Goal: Task Accomplishment & Management: Manage account settings

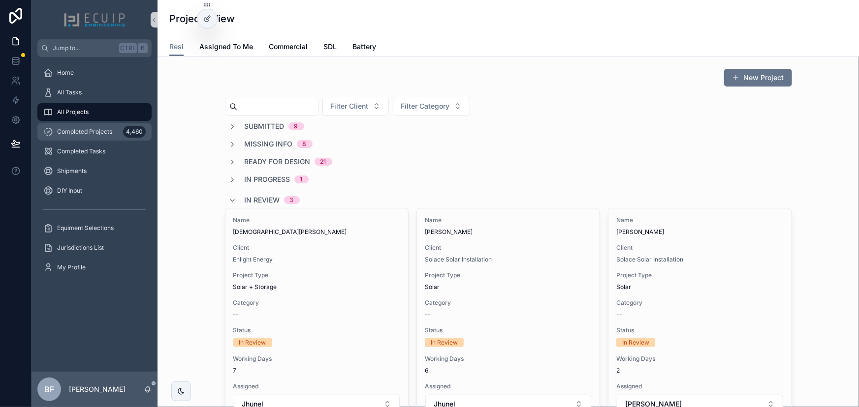
click at [112, 128] on div "Completed Projects 4,460" at bounding box center [94, 132] width 102 height 16
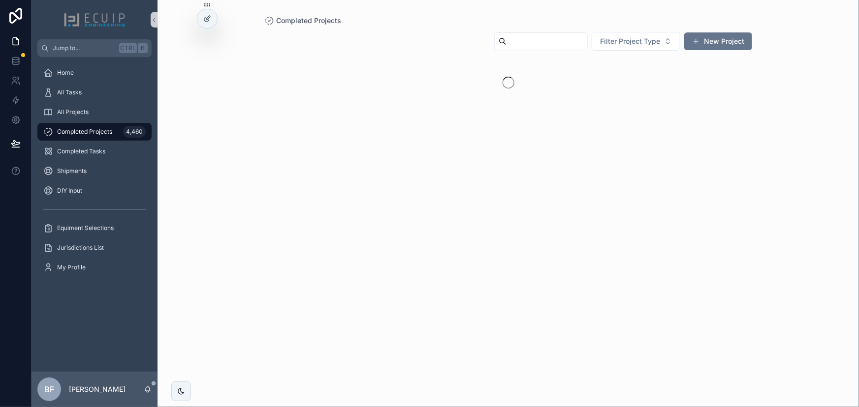
click at [522, 48] on input "scrollable content" at bounding box center [546, 41] width 81 height 14
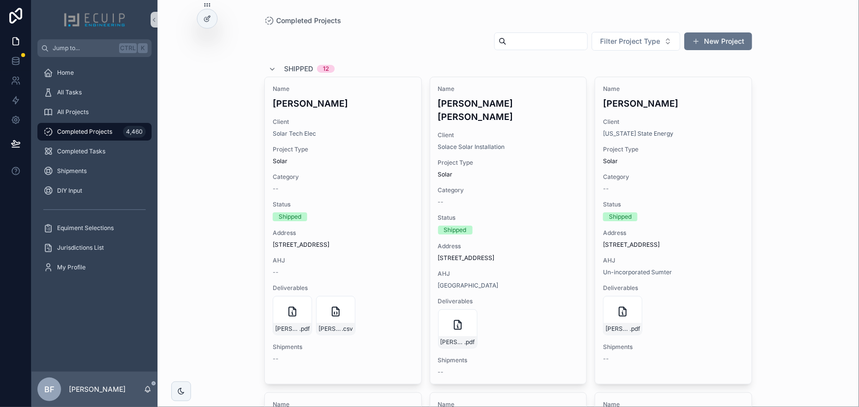
paste input "**********"
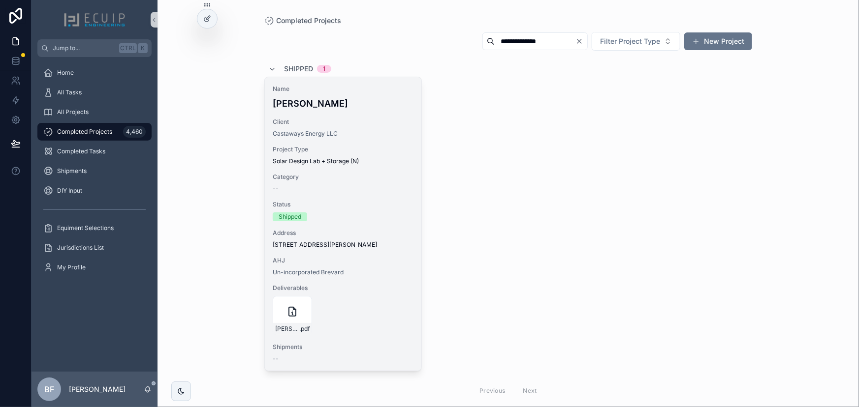
type input "**********"
click at [370, 104] on h4 "Cindy J Dotson" at bounding box center [343, 103] width 141 height 13
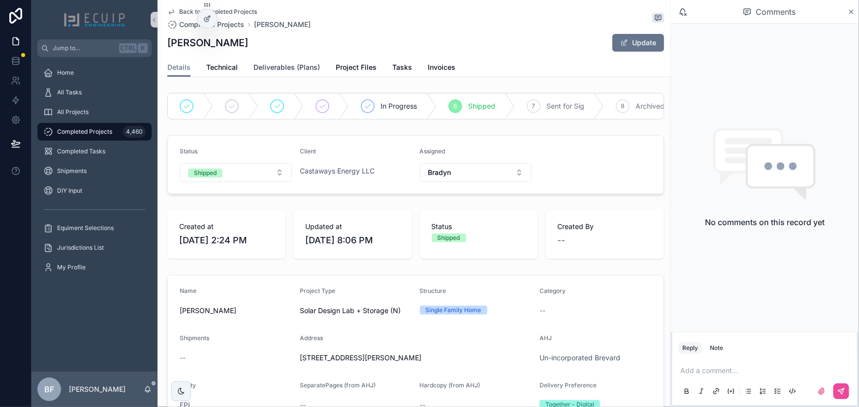
click at [280, 69] on span "Deliverables (Plans)" at bounding box center [286, 67] width 66 height 10
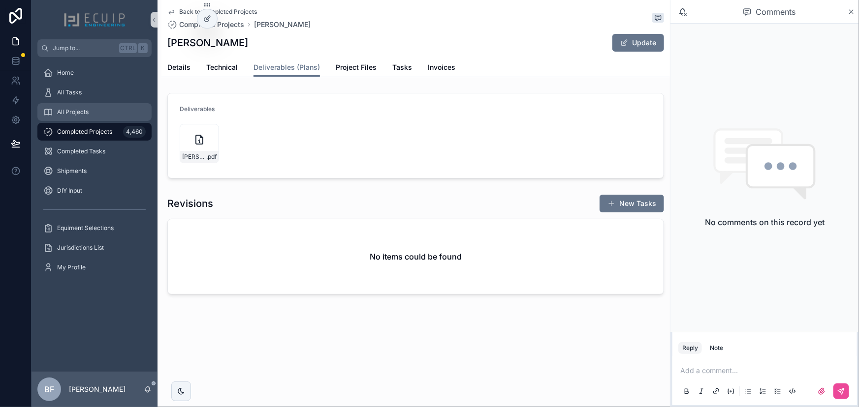
click at [113, 105] on div "All Projects" at bounding box center [94, 112] width 102 height 16
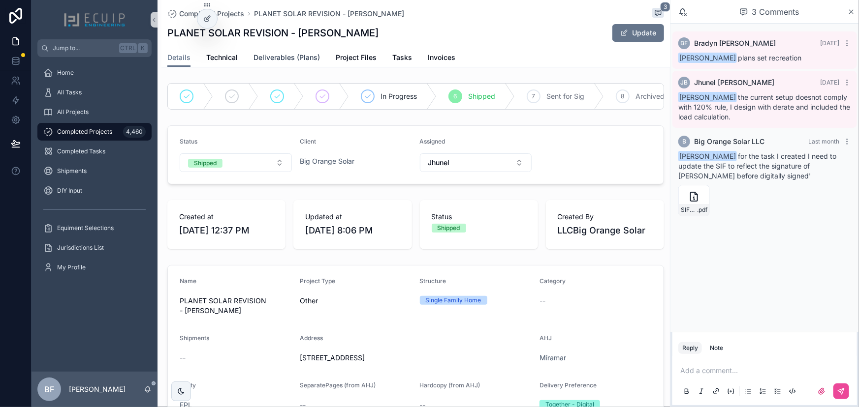
click at [288, 58] on span "Deliverables (Plans)" at bounding box center [286, 58] width 66 height 10
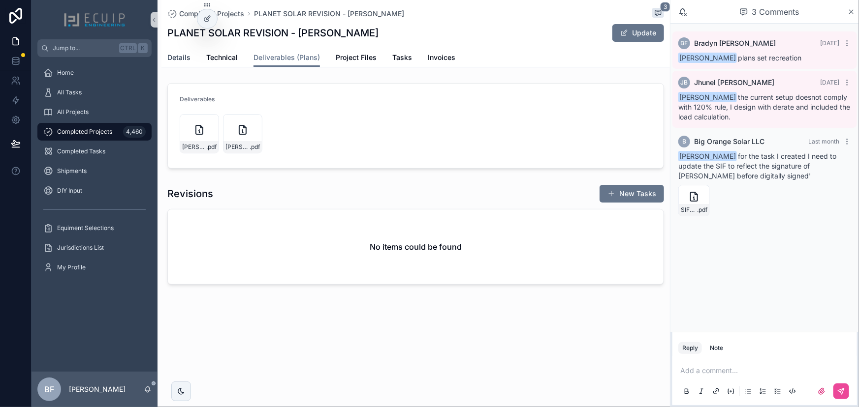
click at [177, 55] on span "Details" at bounding box center [178, 58] width 23 height 10
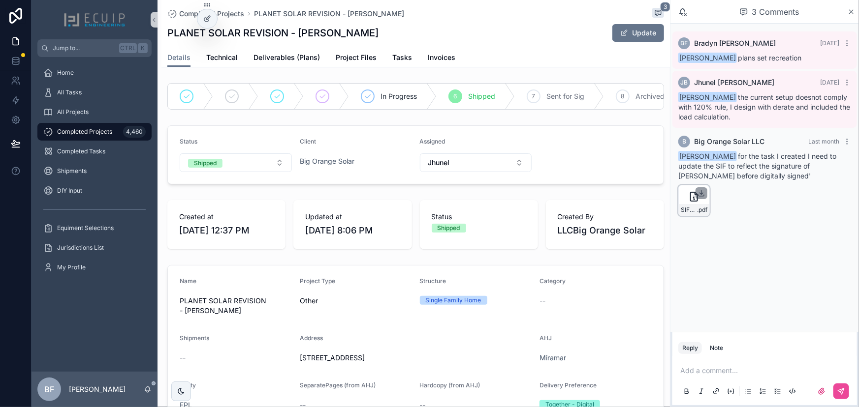
click at [702, 194] on icon "scrollable content" at bounding box center [701, 193] width 3 height 1
click at [404, 58] on span "Tasks" at bounding box center [402, 58] width 20 height 10
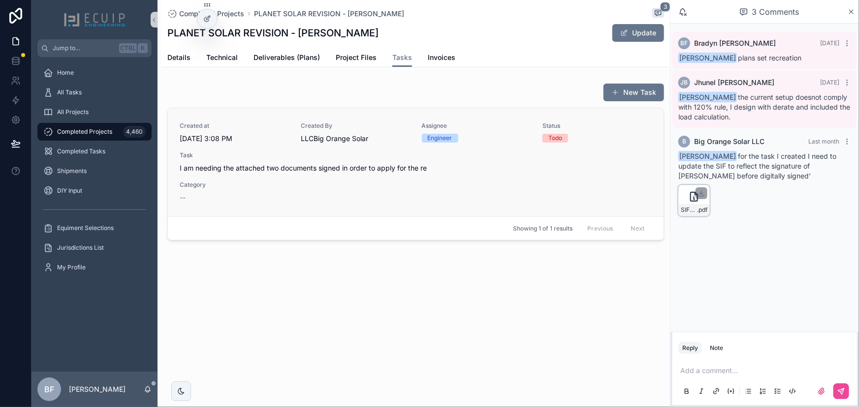
click at [403, 162] on div "Task I am needing the attached two documents signed in order to apply for the re" at bounding box center [416, 163] width 472 height 22
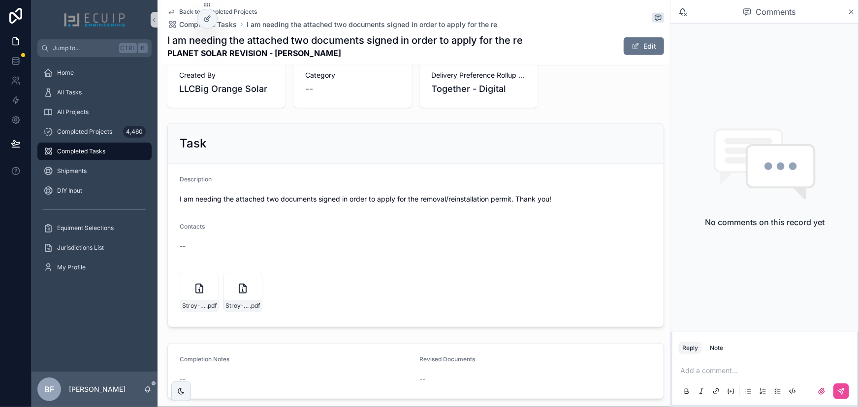
scroll to position [347, 0]
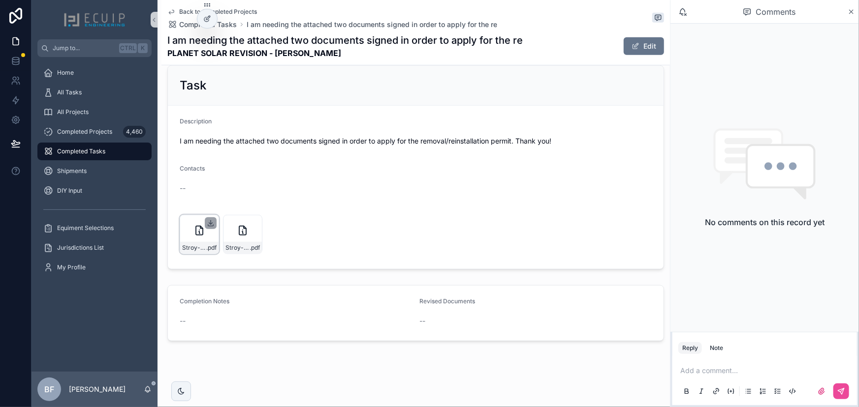
click at [209, 221] on icon "scrollable content" at bounding box center [211, 223] width 8 height 8
click at [254, 221] on icon "scrollable content" at bounding box center [254, 223] width 8 height 8
click at [709, 373] on p "scrollable content" at bounding box center [766, 371] width 173 height 10
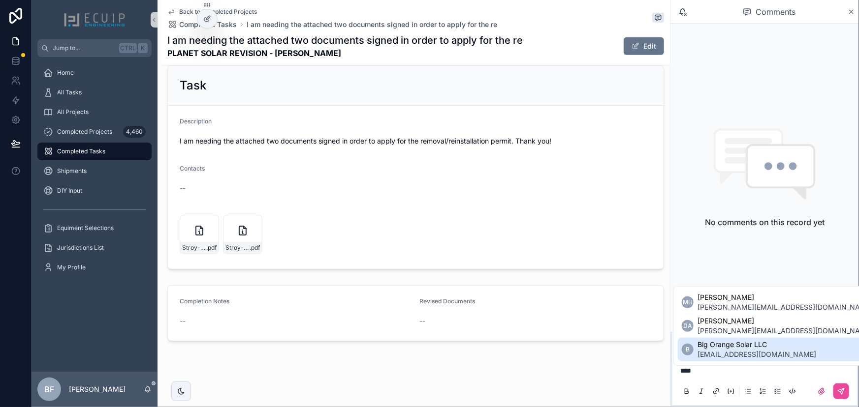
click at [736, 355] on span "permits@bigorangesolar.com" at bounding box center [756, 355] width 119 height 10
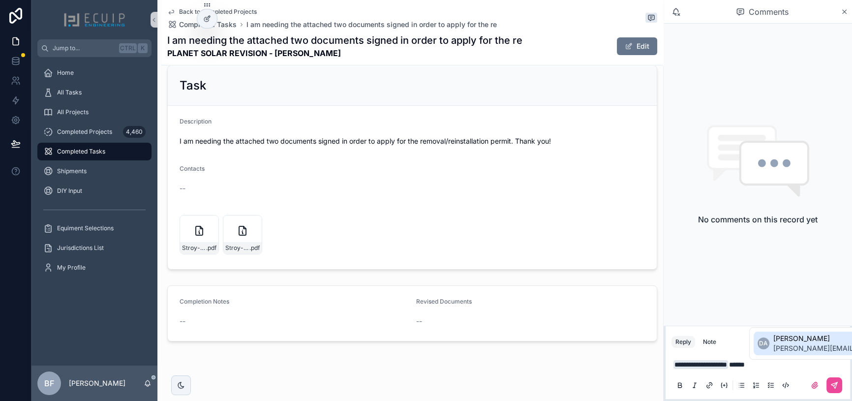
click at [794, 341] on span "Diana Amezquita" at bounding box center [861, 339] width 175 height 10
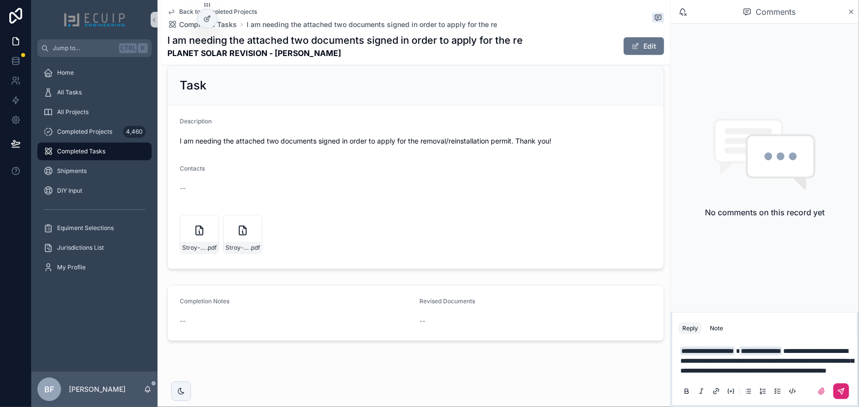
click at [837, 394] on icon "scrollable content" at bounding box center [841, 392] width 8 height 8
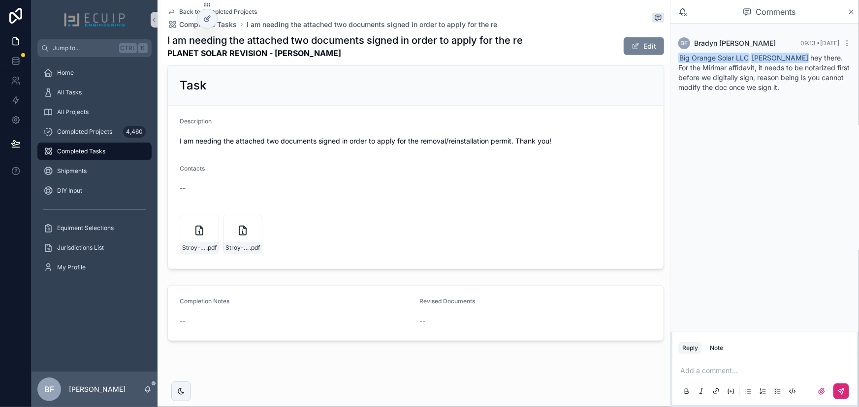
click at [631, 49] on span "scrollable content" at bounding box center [635, 46] width 8 height 8
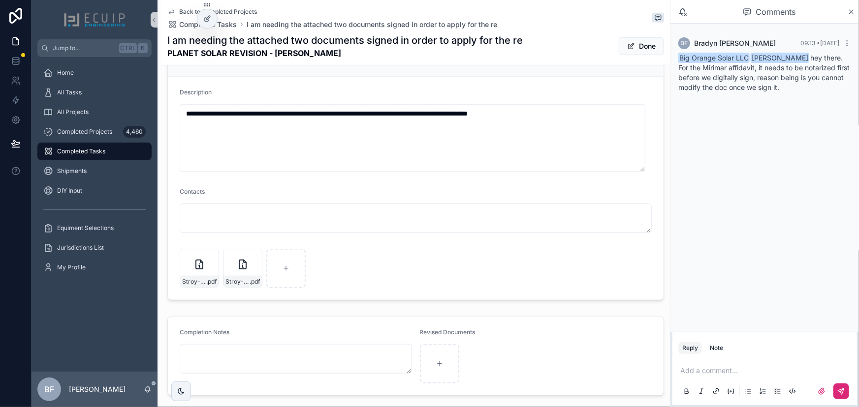
scroll to position [433, 0]
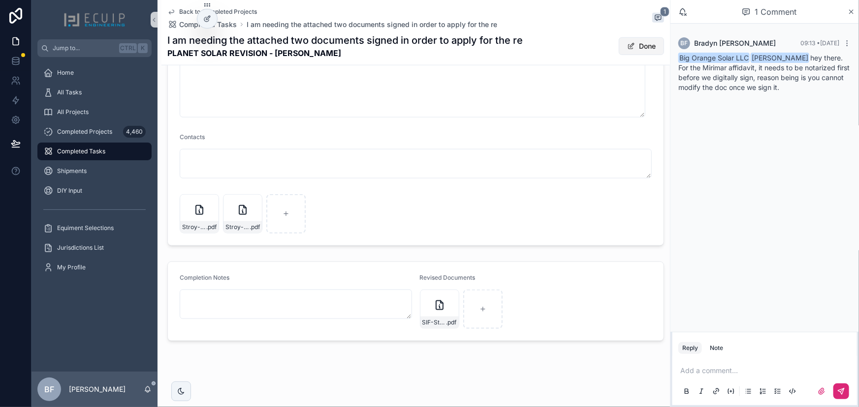
click at [641, 55] on button "Done" at bounding box center [641, 46] width 45 height 18
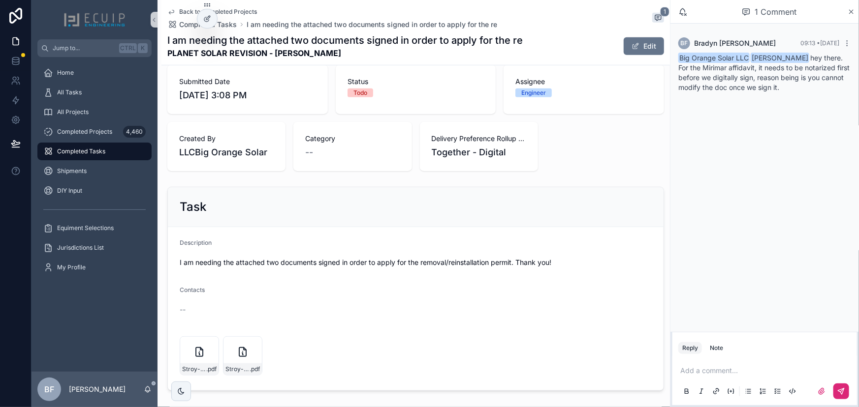
scroll to position [19, 0]
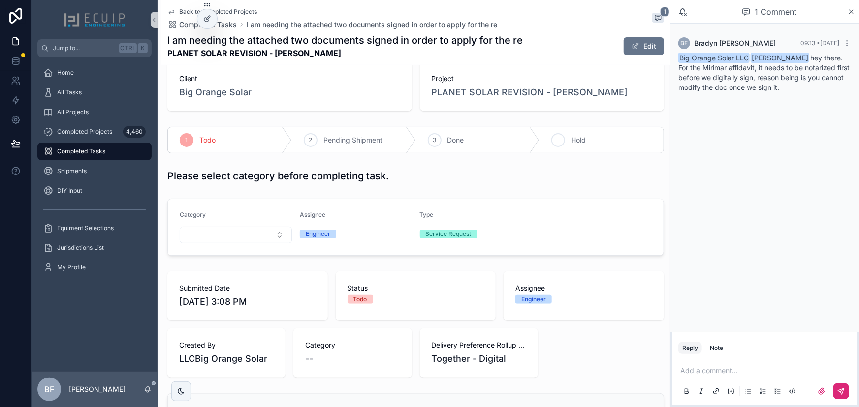
click at [565, 144] on div "4 Hold" at bounding box center [601, 140] width 124 height 26
drag, startPoint x: 79, startPoint y: 90, endPoint x: 86, endPoint y: 89, distance: 7.0
click at [79, 90] on span "All Tasks" at bounding box center [69, 93] width 25 height 8
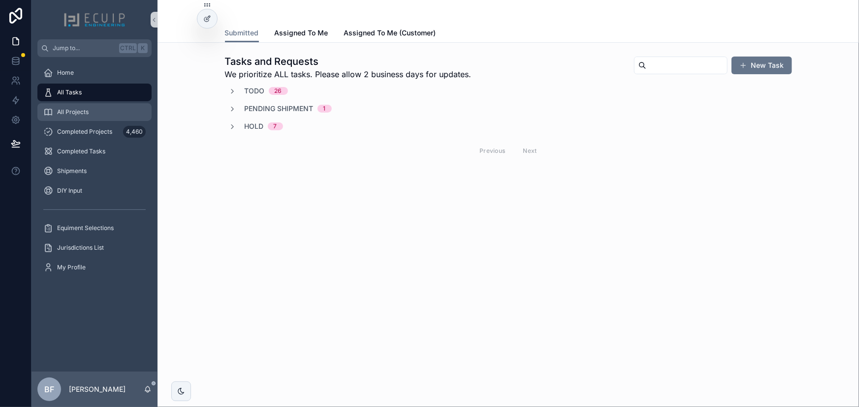
drag, startPoint x: 91, startPoint y: 103, endPoint x: 129, endPoint y: 106, distance: 38.0
click at [91, 103] on link "All Projects" at bounding box center [94, 112] width 114 height 18
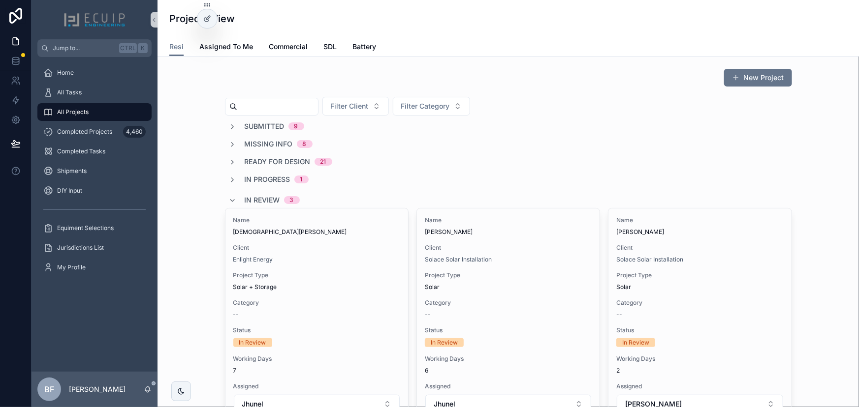
click at [252, 192] on div "In Review 3" at bounding box center [272, 200] width 55 height 16
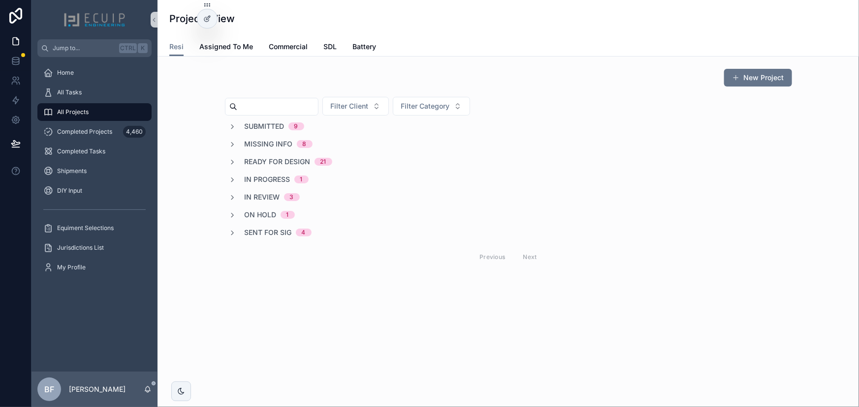
click at [273, 226] on div "Submitted 9 Missing Info 8 Ready for Design 21 In Progress 1 In Review 3 On Hol…" at bounding box center [508, 195] width 567 height 147
click at [273, 228] on span "Sent for Sig" at bounding box center [268, 233] width 47 height 10
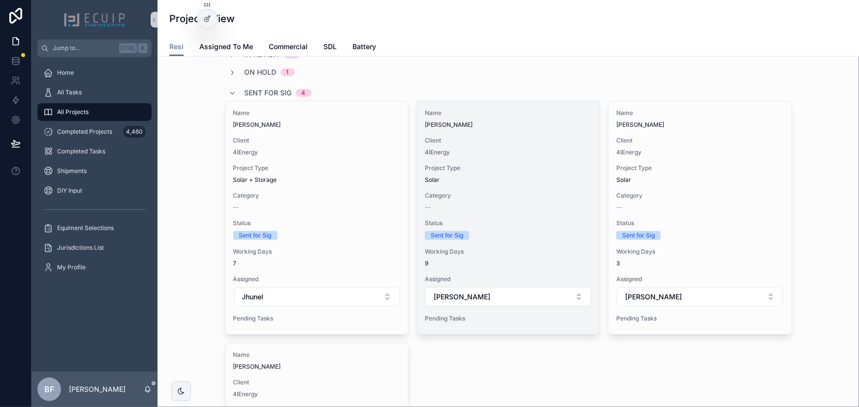
scroll to position [179, 0]
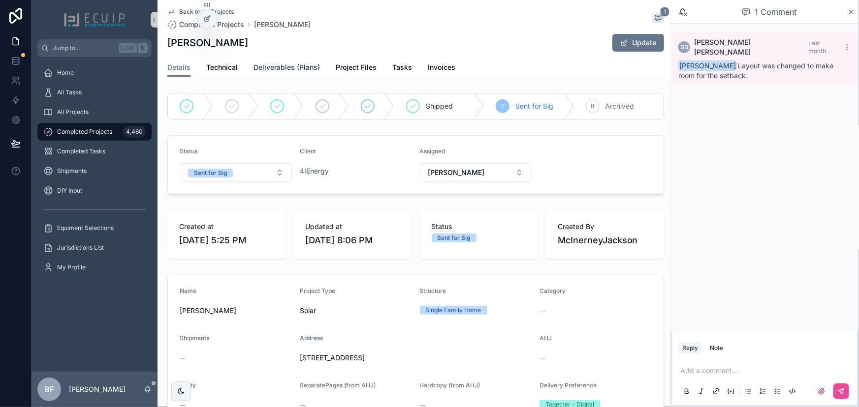
click at [298, 73] on link "Deliverables (Plans)" at bounding box center [286, 69] width 66 height 20
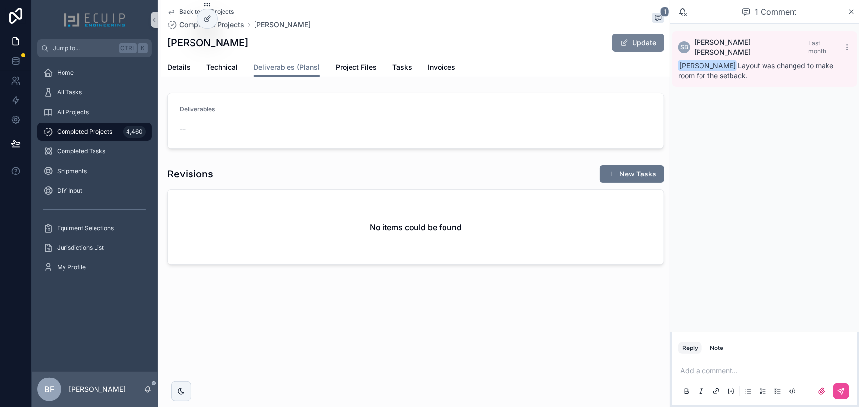
click at [624, 37] on button "Update" at bounding box center [638, 43] width 52 height 18
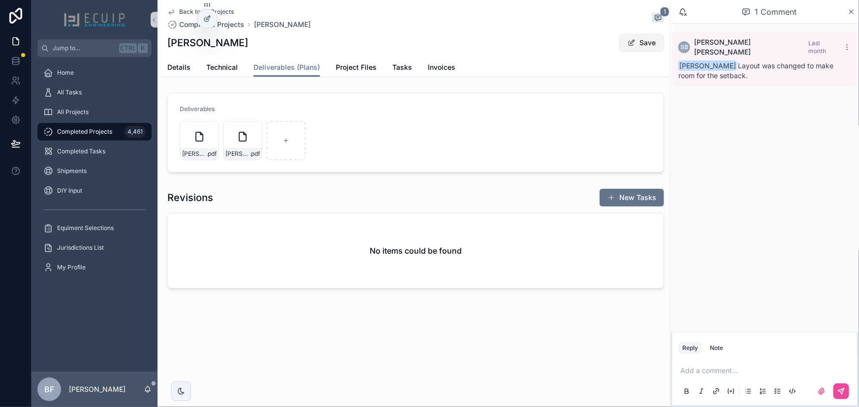
click at [645, 44] on button "Save" at bounding box center [641, 43] width 45 height 18
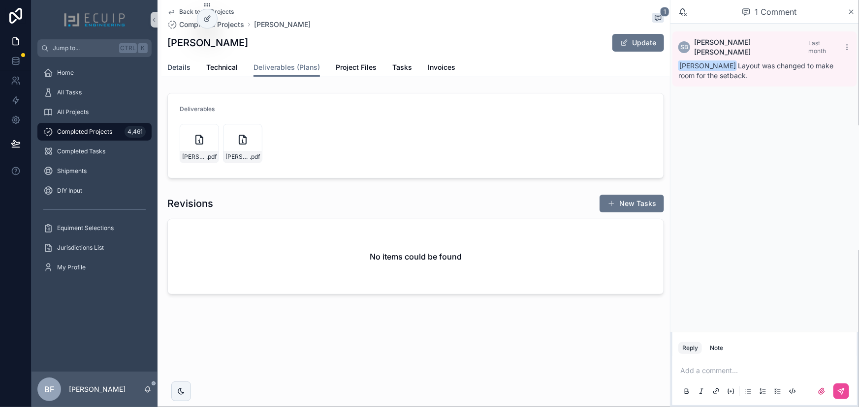
click at [178, 68] on span "Details" at bounding box center [178, 67] width 23 height 10
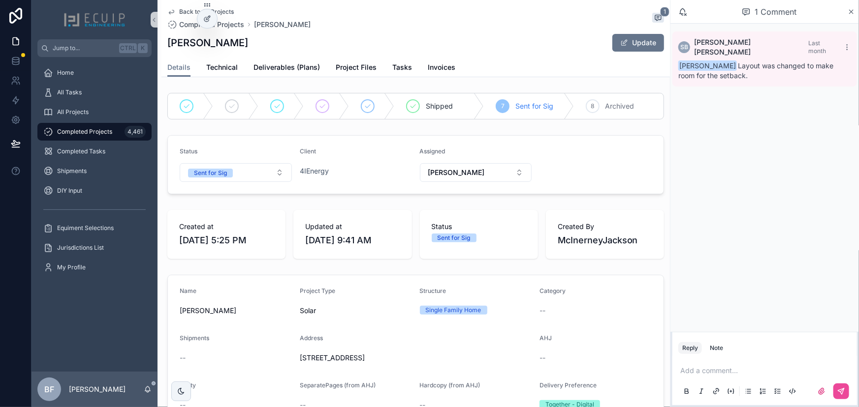
click at [218, 162] on div "Status Sent for Sig" at bounding box center [236, 165] width 112 height 34
click at [236, 178] on button "Sent for Sig" at bounding box center [236, 172] width 112 height 19
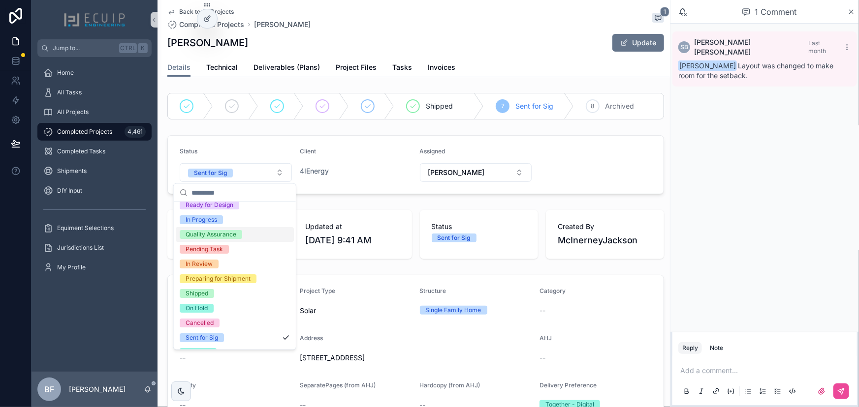
scroll to position [77, 0]
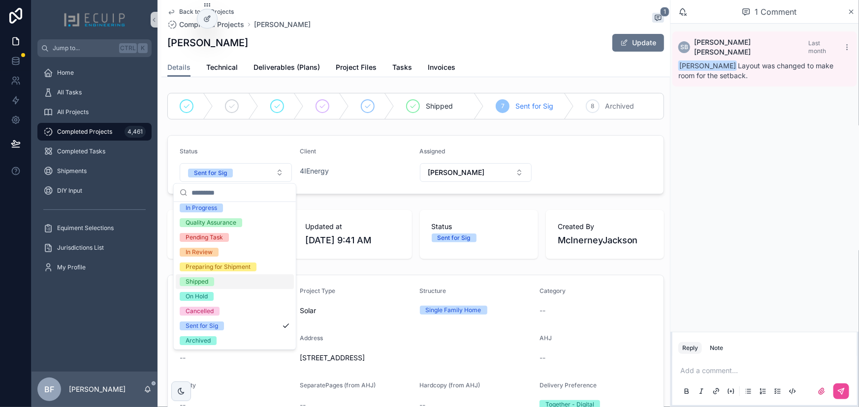
click at [205, 285] on div "Shipped" at bounding box center [197, 282] width 23 height 9
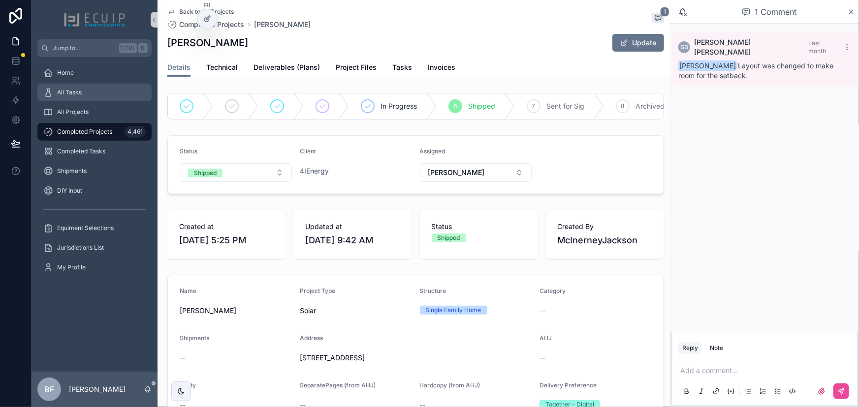
click at [92, 100] on link "All Tasks" at bounding box center [94, 93] width 114 height 18
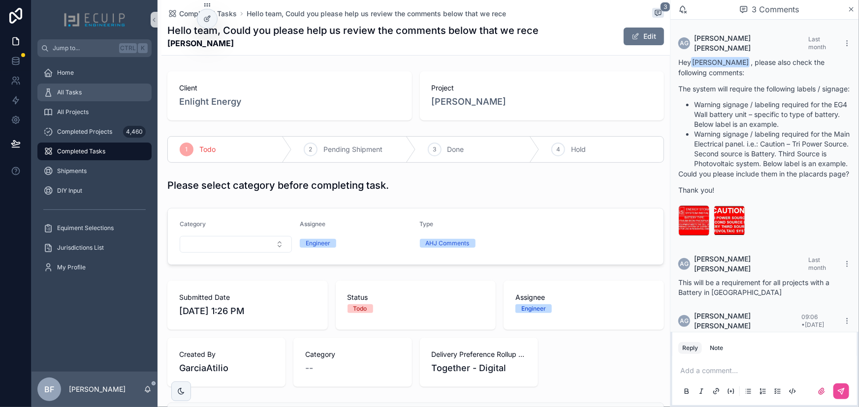
click at [127, 98] on div "All Tasks" at bounding box center [94, 93] width 102 height 16
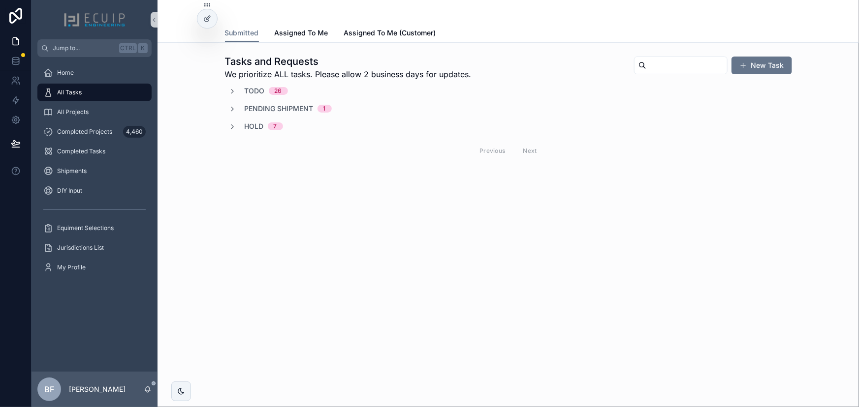
click at [265, 113] on span "Pending Shipment" at bounding box center [279, 109] width 69 height 10
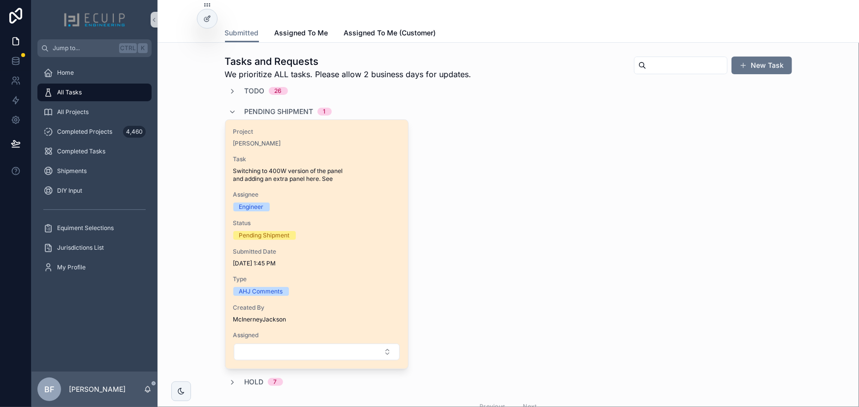
click at [275, 144] on div "Diana Lim" at bounding box center [316, 144] width 167 height 8
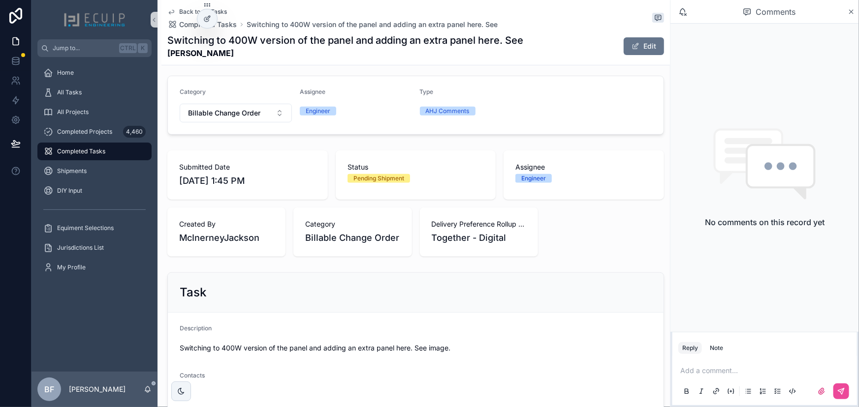
scroll to position [313, 0]
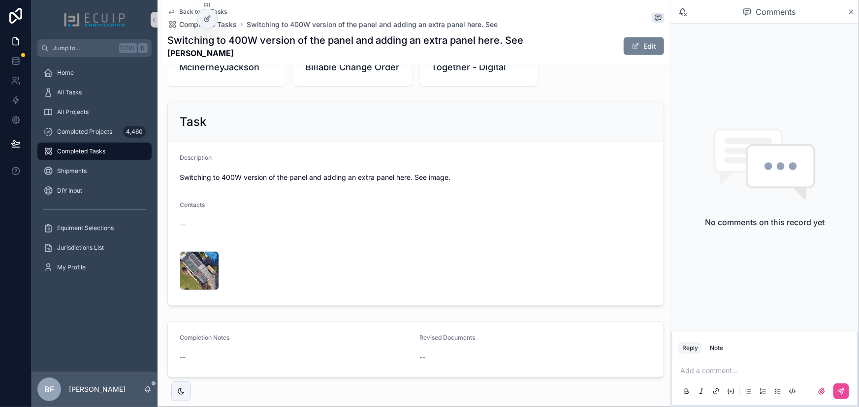
click at [638, 47] on button "Edit" at bounding box center [643, 46] width 40 height 18
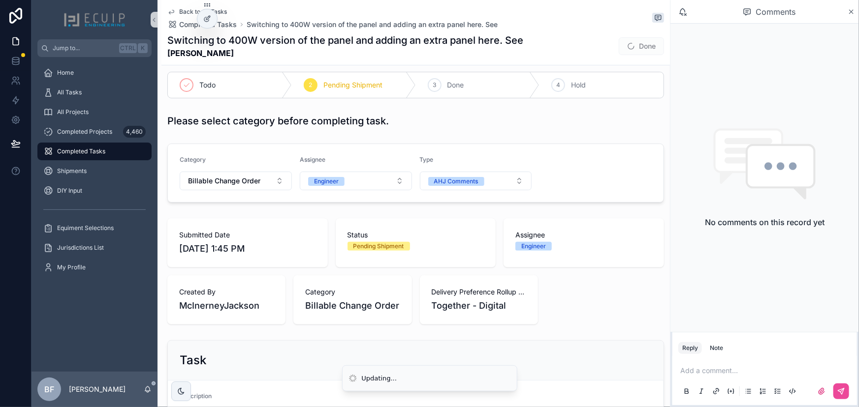
scroll to position [0, 0]
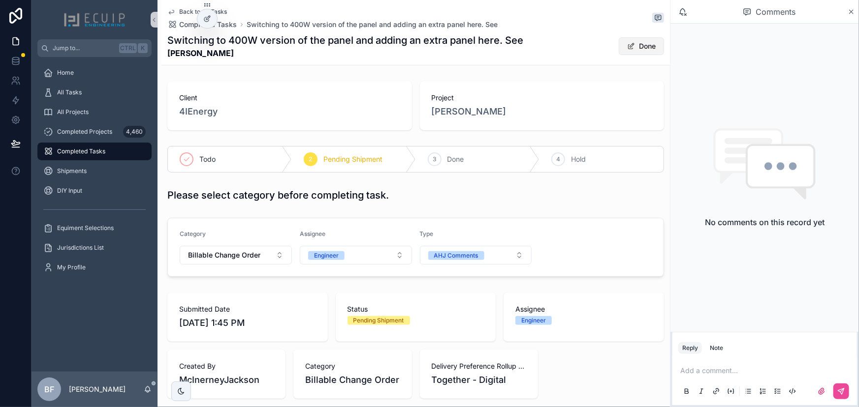
click at [627, 54] on button "Done" at bounding box center [641, 46] width 45 height 18
click at [454, 153] on div "3 Done" at bounding box center [478, 160] width 124 height 26
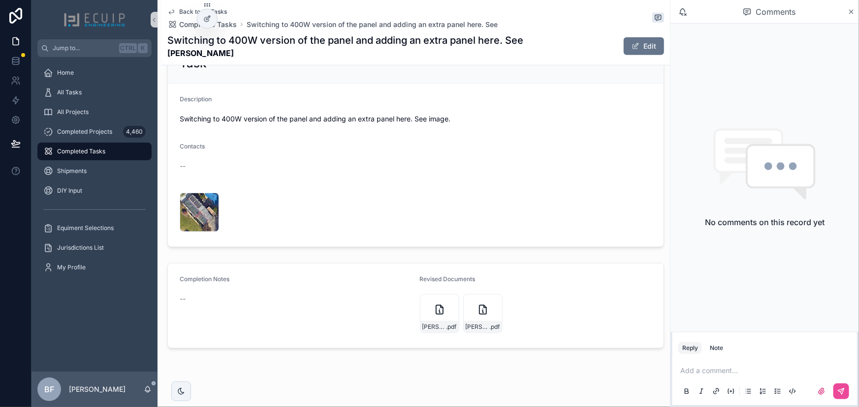
scroll to position [379, 0]
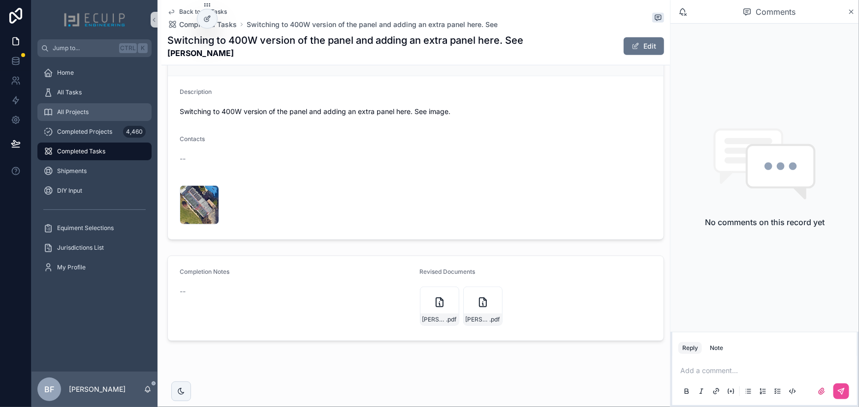
click at [60, 105] on div "All Projects" at bounding box center [94, 112] width 102 height 16
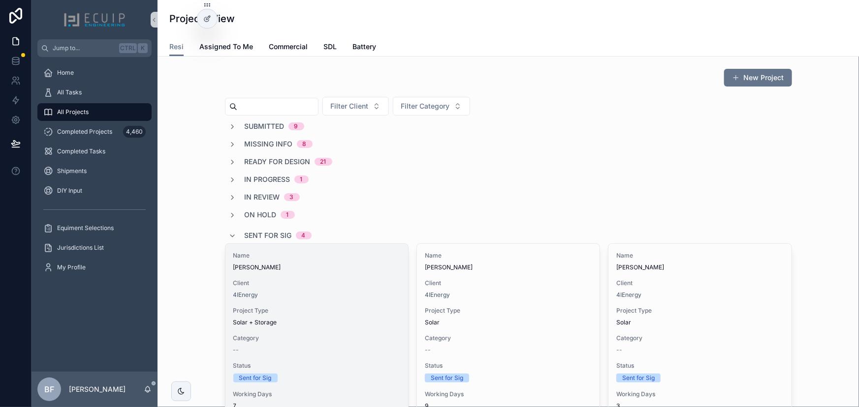
click at [346, 284] on span "Client" at bounding box center [316, 284] width 167 height 8
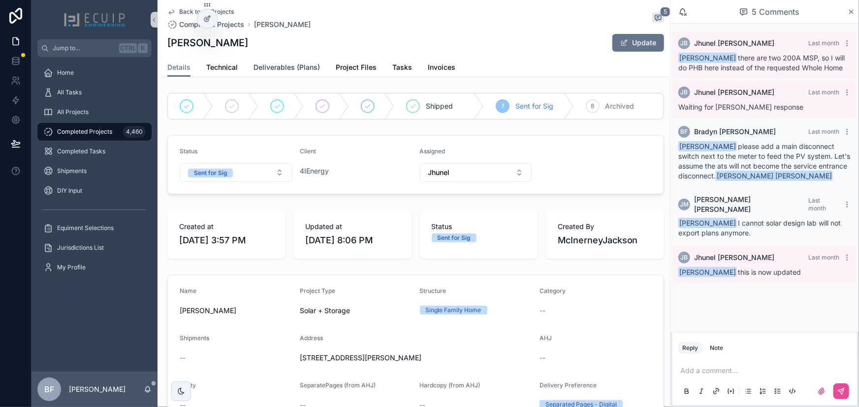
click at [301, 70] on span "Deliverables (Plans)" at bounding box center [286, 67] width 66 height 10
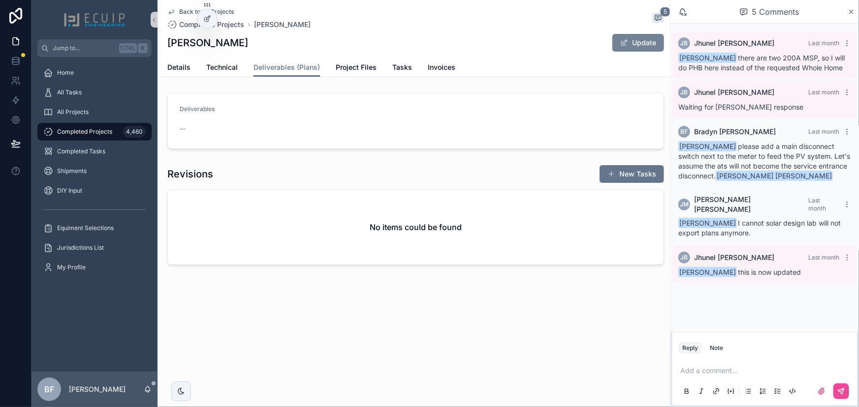
click at [622, 39] on span "scrollable content" at bounding box center [624, 43] width 8 height 8
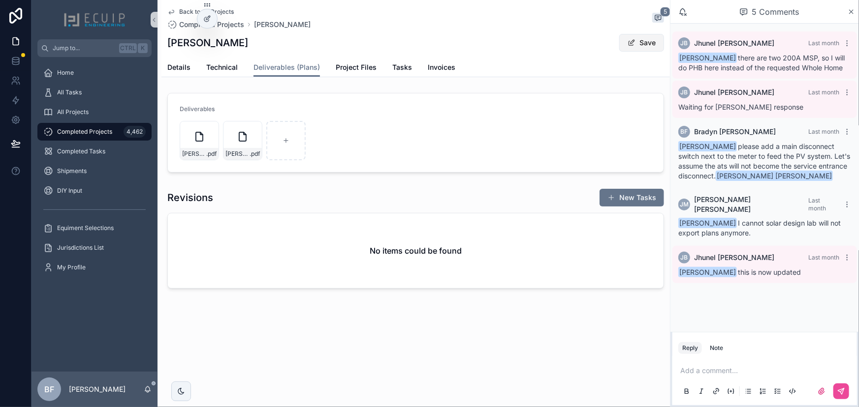
click at [630, 46] on span "scrollable content" at bounding box center [631, 43] width 8 height 8
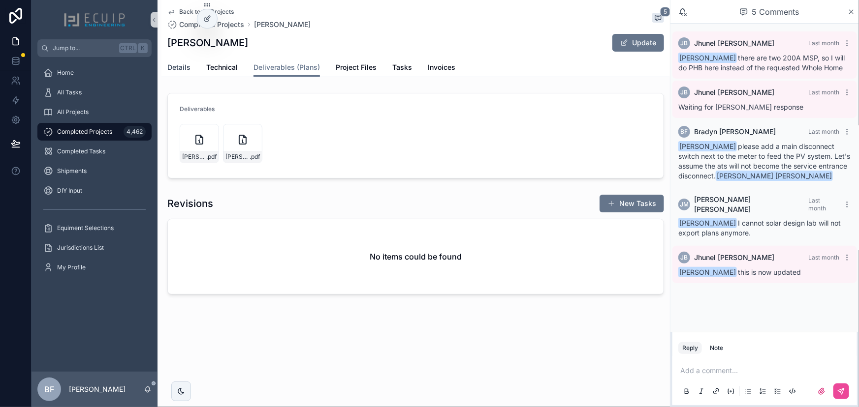
drag, startPoint x: 186, startPoint y: 62, endPoint x: 206, endPoint y: 88, distance: 32.2
click at [186, 62] on span "Details" at bounding box center [178, 67] width 23 height 10
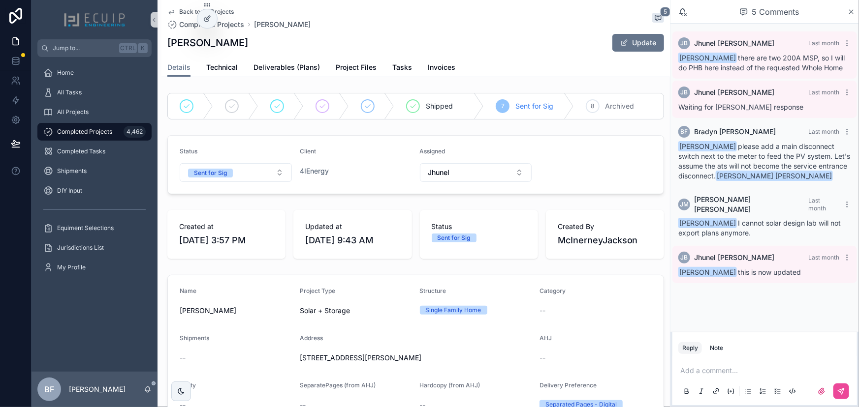
click at [231, 161] on div "Status Sent for Sig" at bounding box center [236, 165] width 112 height 34
click at [231, 176] on span "Sent for Sig" at bounding box center [210, 173] width 45 height 9
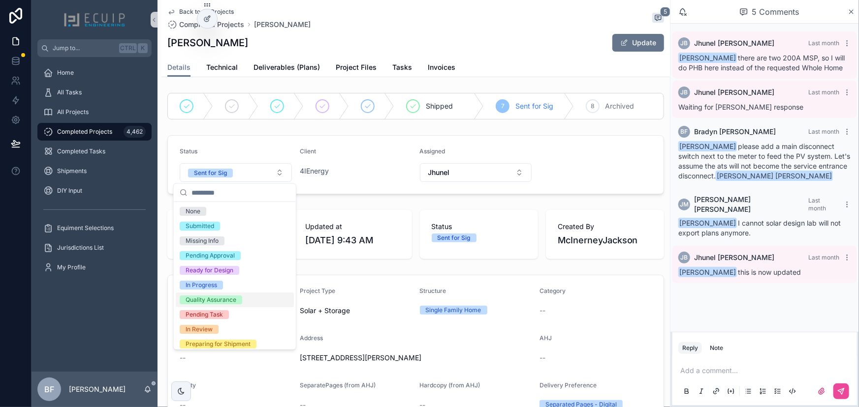
scroll to position [77, 0]
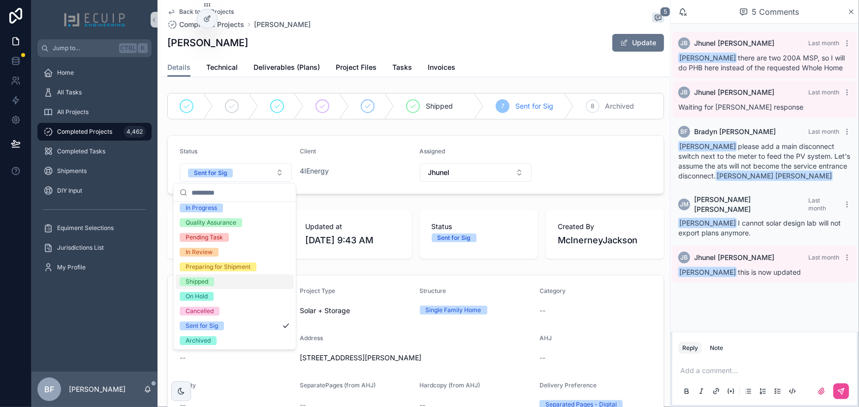
click at [209, 278] on span "Shipped" at bounding box center [197, 282] width 34 height 9
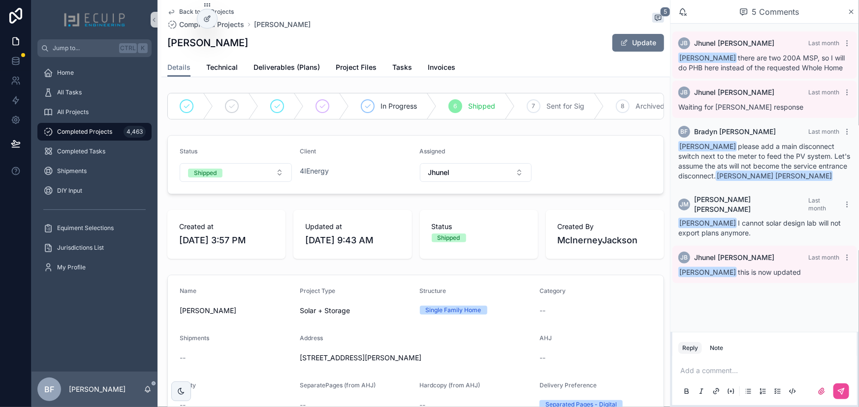
click at [749, 371] on p "scrollable content" at bounding box center [766, 371] width 173 height 10
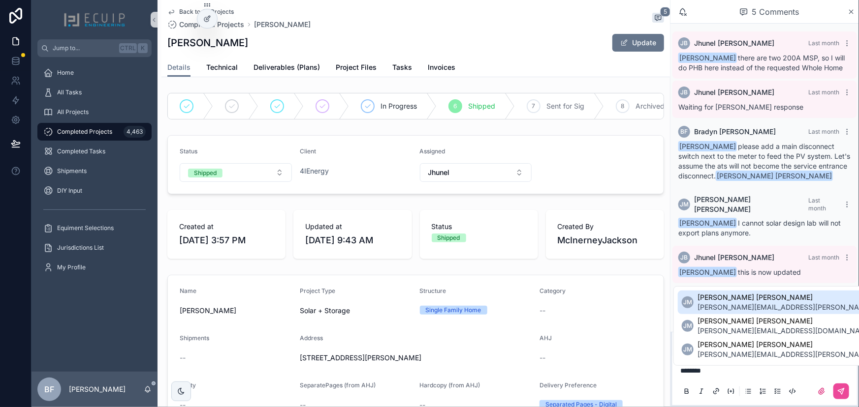
click at [748, 307] on span "jackson.mcinerney@4i.energy" at bounding box center [813, 308] width 232 height 10
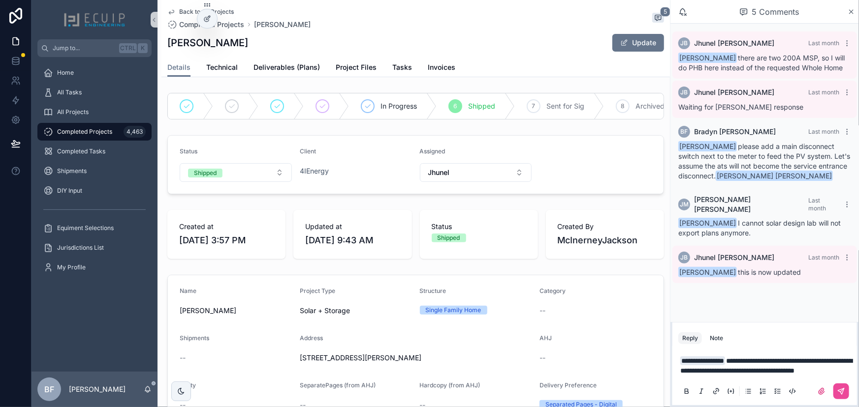
click at [752, 358] on span "**********" at bounding box center [766, 366] width 172 height 17
drag, startPoint x: 792, startPoint y: 371, endPoint x: 822, endPoint y: 367, distance: 29.8
click at [791, 370] on p "**********" at bounding box center [766, 366] width 173 height 20
click at [840, 394] on icon "scrollable content" at bounding box center [841, 392] width 8 height 8
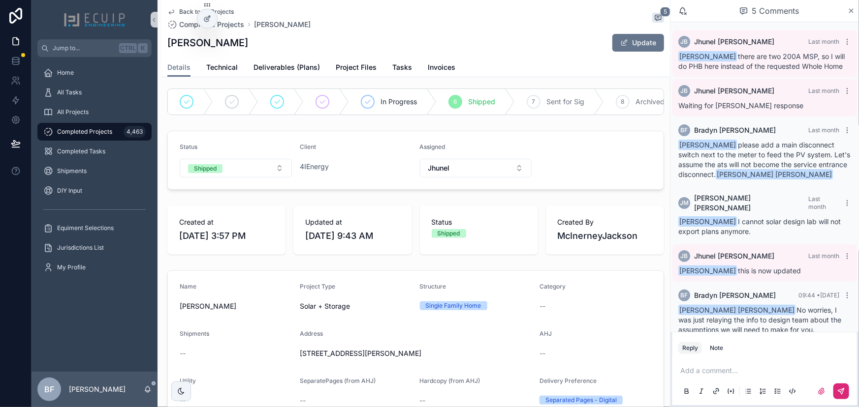
scroll to position [0, 0]
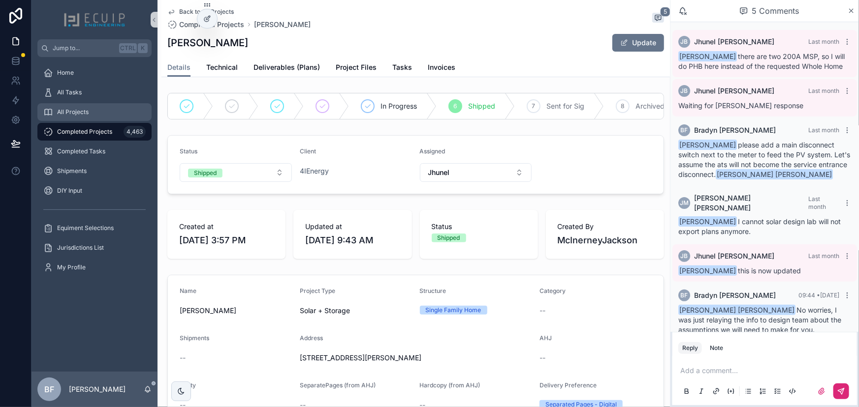
click at [109, 105] on div "All Projects" at bounding box center [94, 112] width 102 height 16
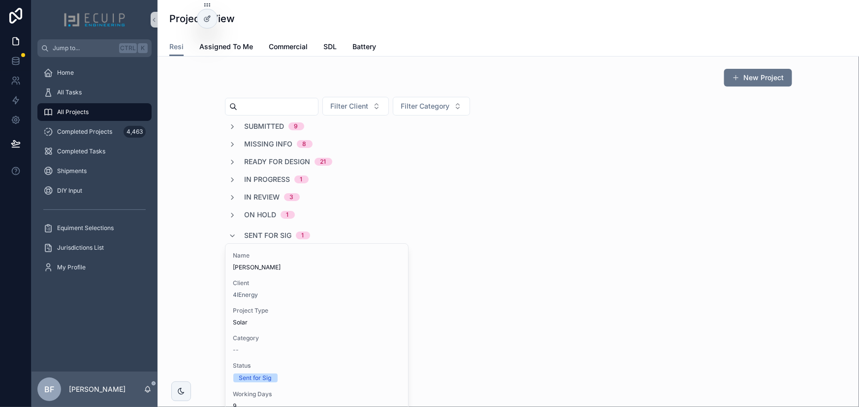
click at [264, 238] on span "Sent for Sig" at bounding box center [268, 236] width 47 height 10
click at [197, 106] on div "New Project Filter Client Filter Category Submitted 9 Missing Info 8 Ready for …" at bounding box center [507, 168] width 685 height 208
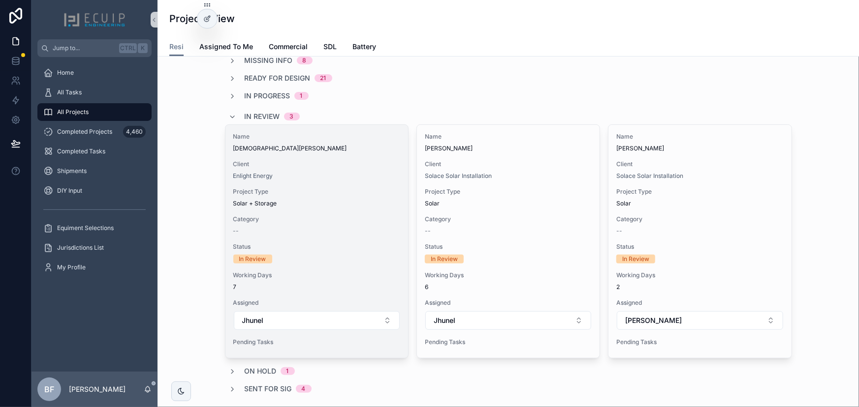
scroll to position [183, 0]
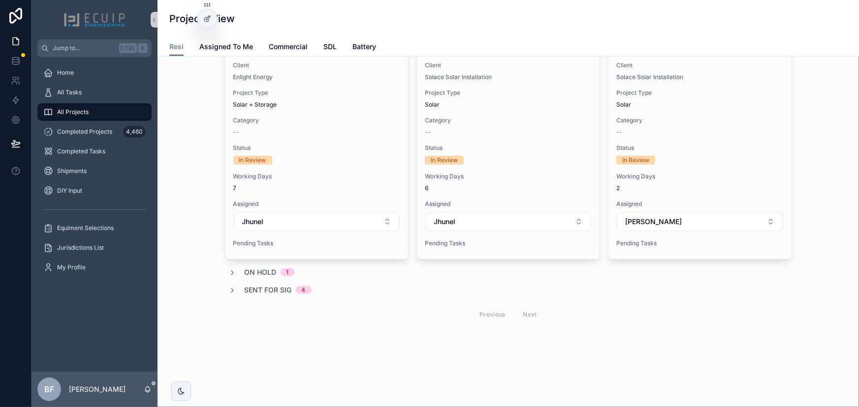
click at [281, 285] on span "Sent for Sig" at bounding box center [268, 290] width 47 height 10
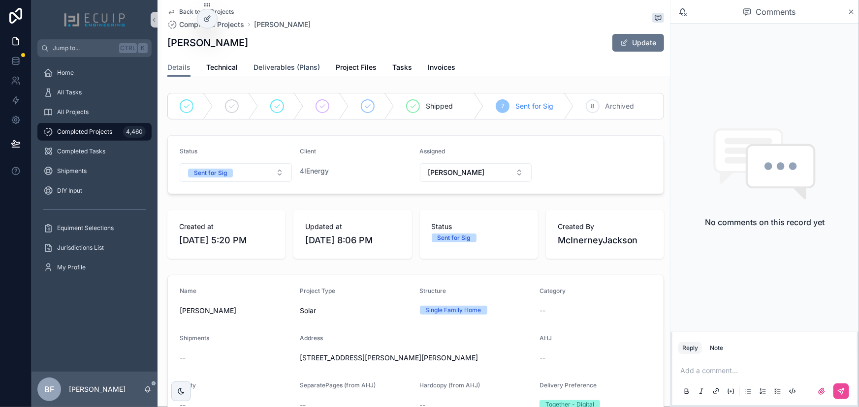
click at [293, 67] on span "Deliverables (Plans)" at bounding box center [286, 67] width 66 height 10
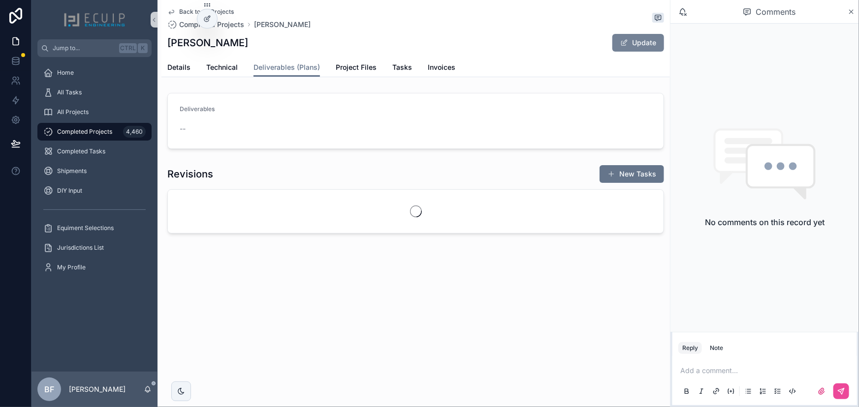
click at [633, 43] on button "Update" at bounding box center [638, 43] width 52 height 18
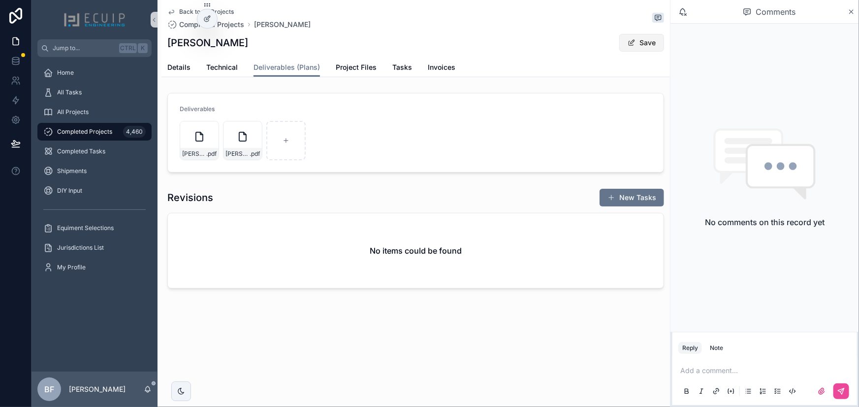
click at [626, 45] on button "Save" at bounding box center [641, 43] width 45 height 18
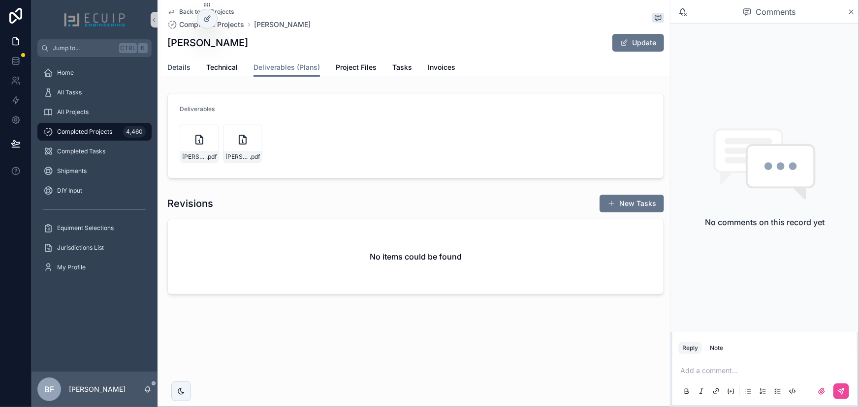
drag, startPoint x: 172, startPoint y: 64, endPoint x: 181, endPoint y: 78, distance: 16.8
click at [172, 64] on span "Details" at bounding box center [178, 67] width 23 height 10
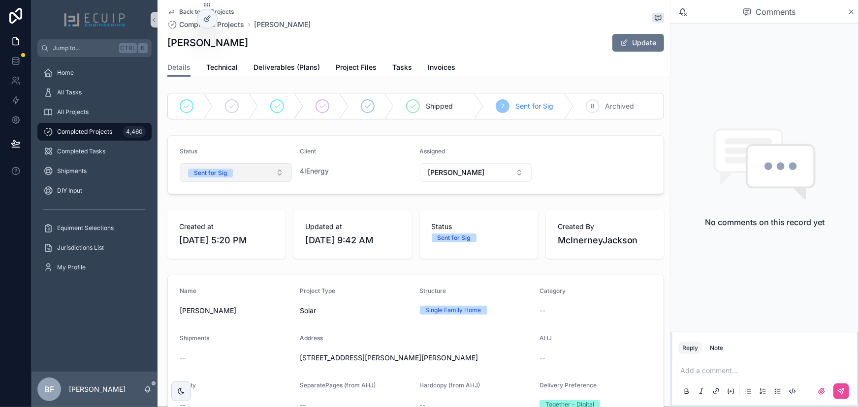
click at [216, 163] on button "Sent for Sig" at bounding box center [236, 172] width 112 height 19
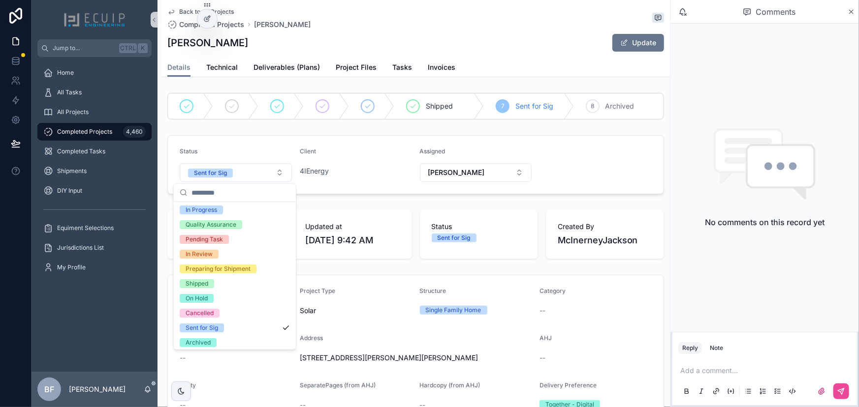
scroll to position [77, 0]
click at [212, 278] on span "Shipped" at bounding box center [197, 282] width 34 height 9
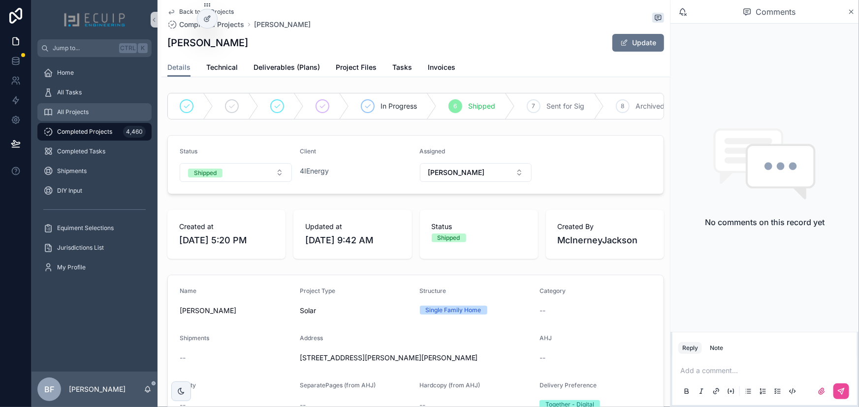
click at [100, 116] on div "All Projects" at bounding box center [94, 112] width 102 height 16
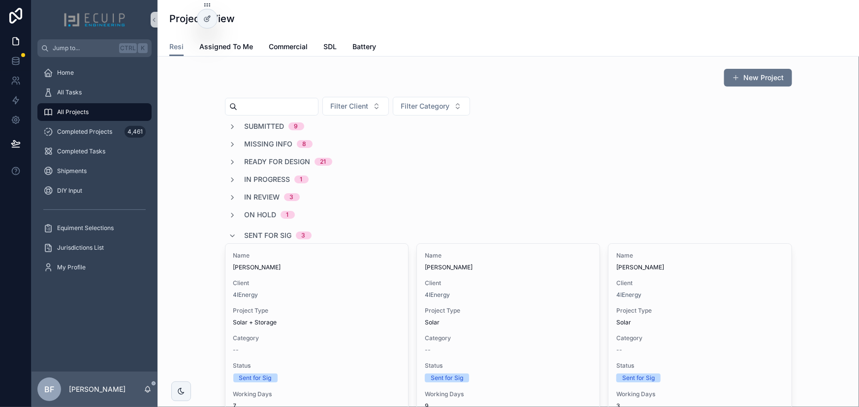
click at [246, 125] on span "Submitted" at bounding box center [265, 127] width 40 height 10
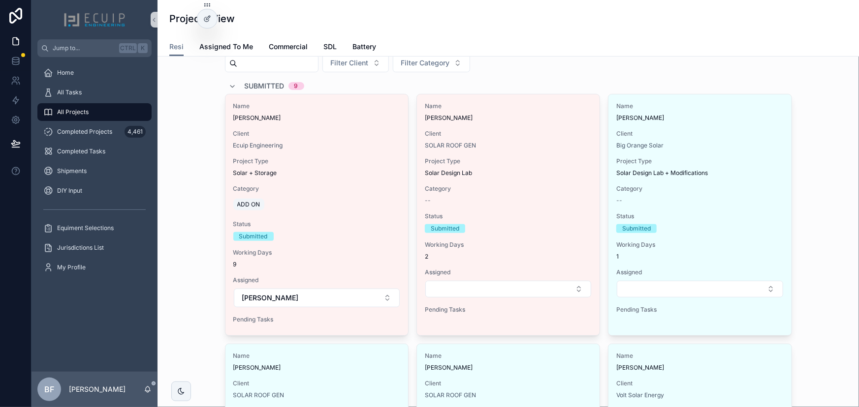
scroll to position [44, 0]
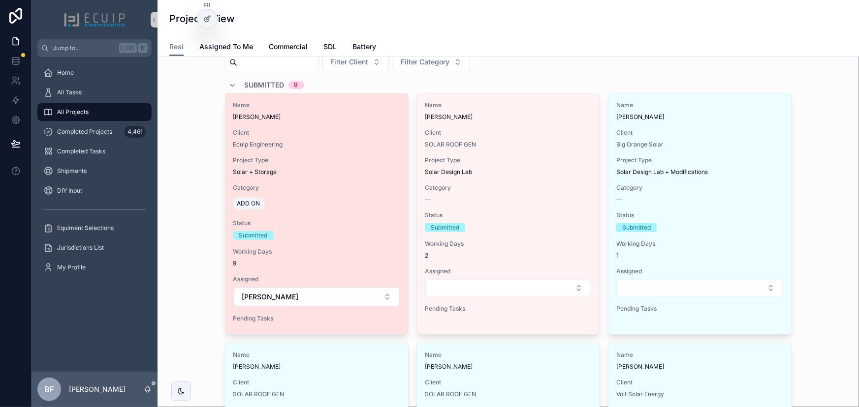
click at [319, 113] on span "[PERSON_NAME]" at bounding box center [316, 117] width 167 height 8
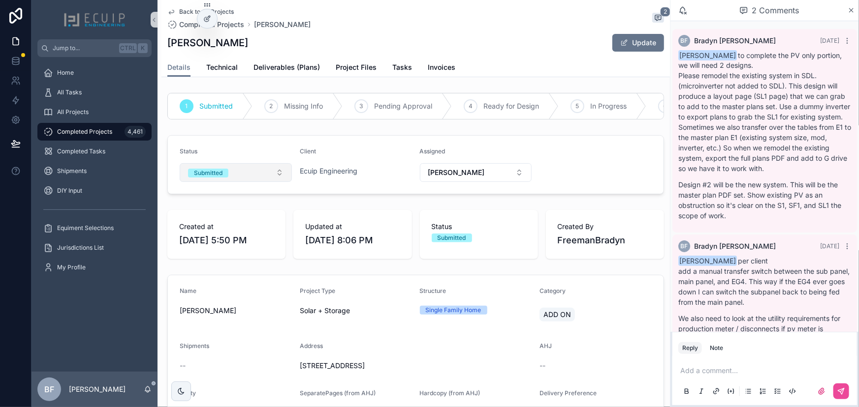
scroll to position [31, 0]
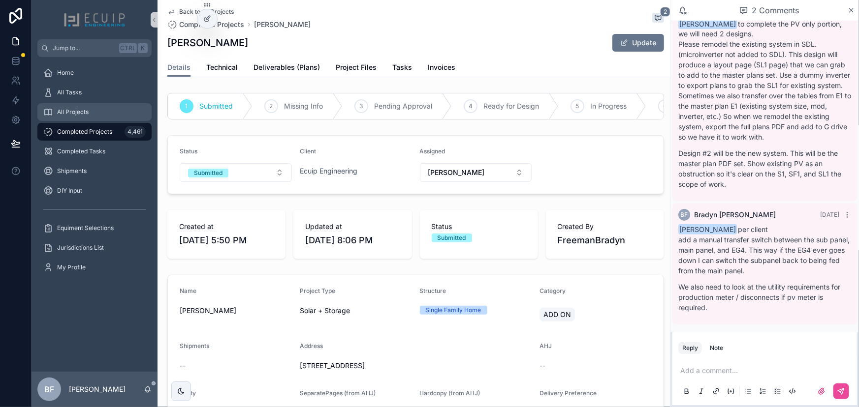
click at [75, 108] on span "All Projects" at bounding box center [72, 112] width 31 height 8
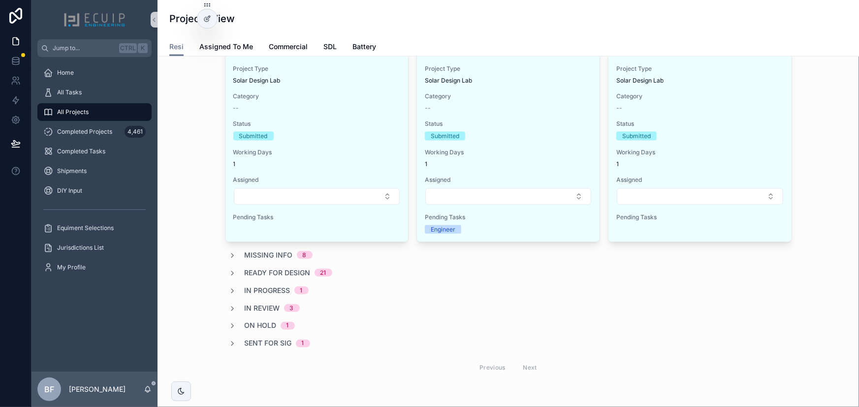
scroll to position [358, 0]
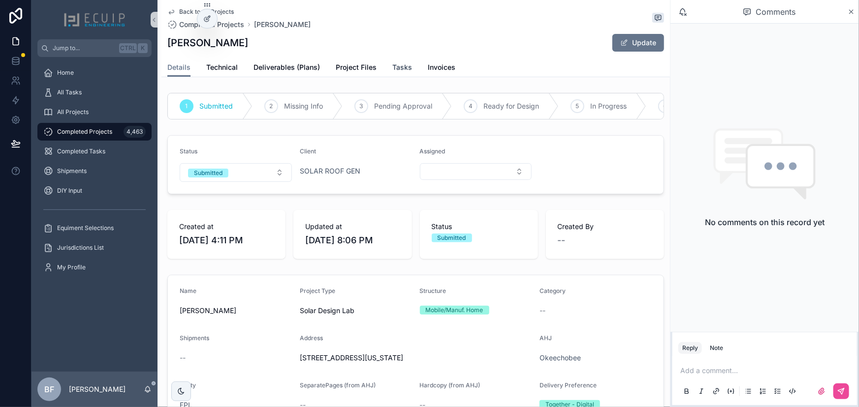
click at [396, 66] on span "Tasks" at bounding box center [402, 67] width 20 height 10
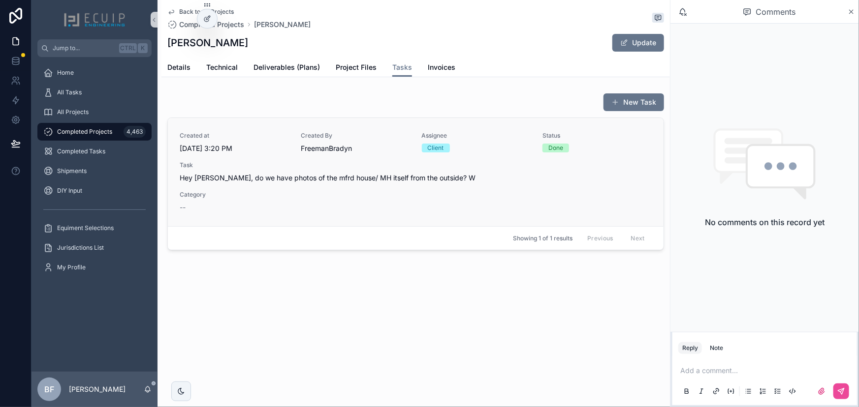
click at [389, 198] on div "Created at [DATE] 3:20 PM Created By [PERSON_NAME] Assignee Client Status Done …" at bounding box center [416, 172] width 472 height 81
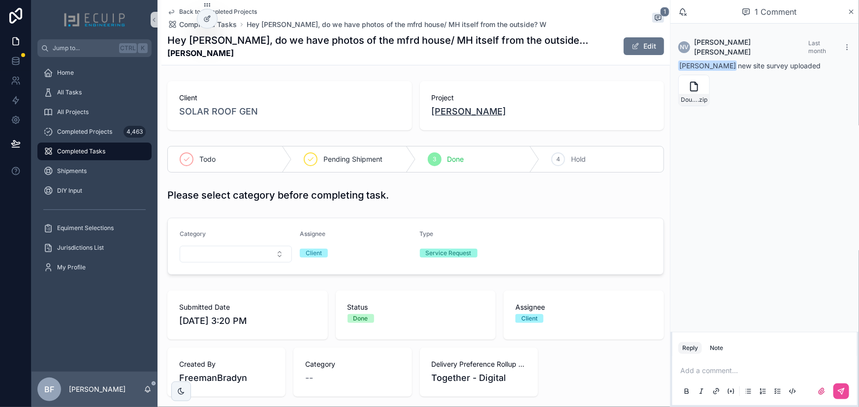
click at [444, 107] on span "Gloria Cutler" at bounding box center [469, 112] width 75 height 14
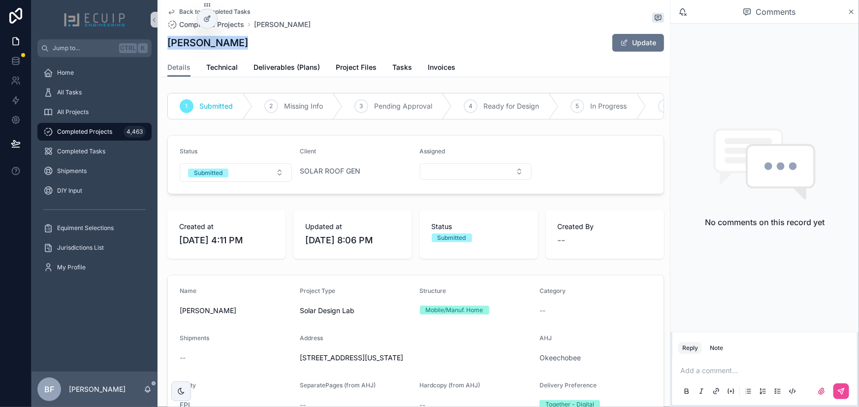
drag, startPoint x: 188, startPoint y: 44, endPoint x: 157, endPoint y: 41, distance: 31.1
copy h1 "Gloria Cutler"
click at [369, 73] on link "Project Files" at bounding box center [356, 69] width 41 height 20
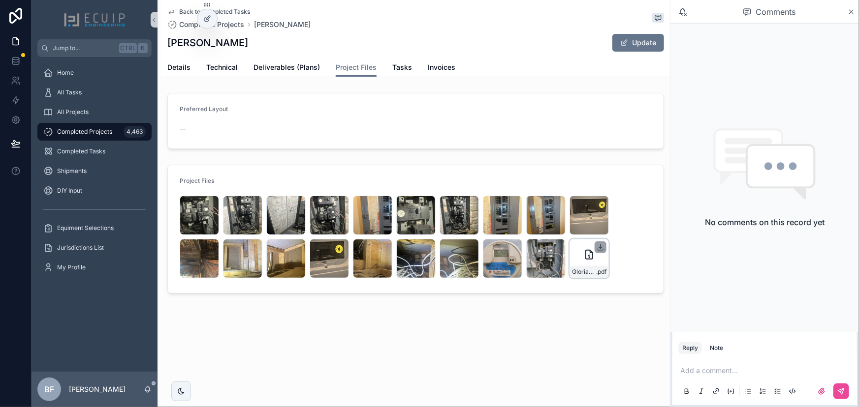
click at [597, 247] on icon "scrollable content" at bounding box center [600, 248] width 8 height 8
click at [177, 68] on span "Details" at bounding box center [178, 67] width 23 height 10
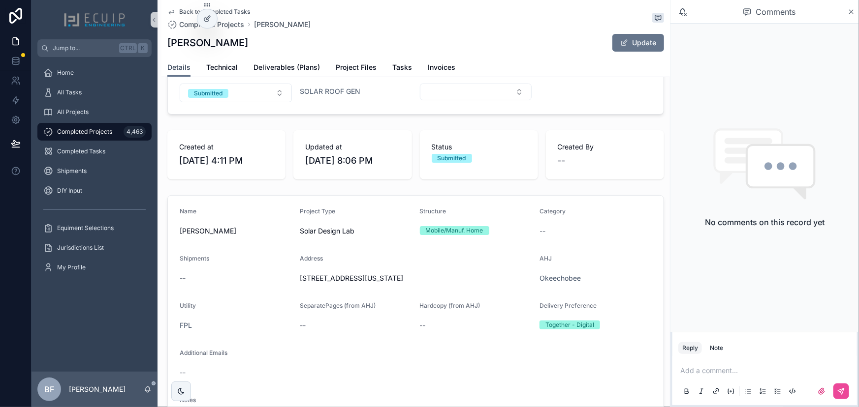
scroll to position [89, 0]
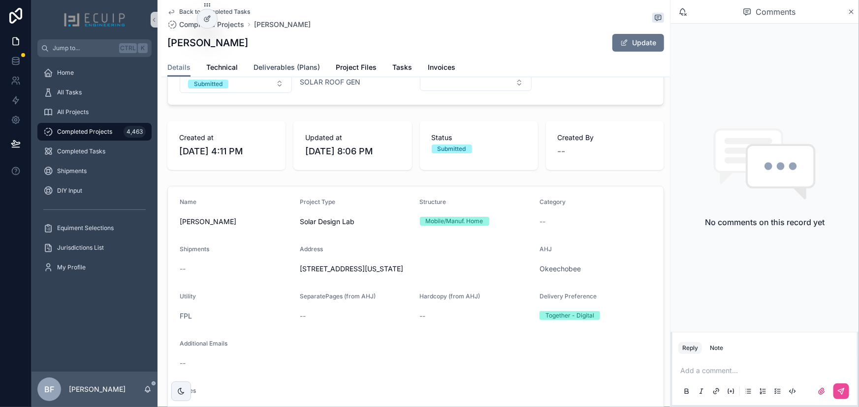
click at [303, 72] on span "Deliverables (Plans)" at bounding box center [286, 67] width 66 height 10
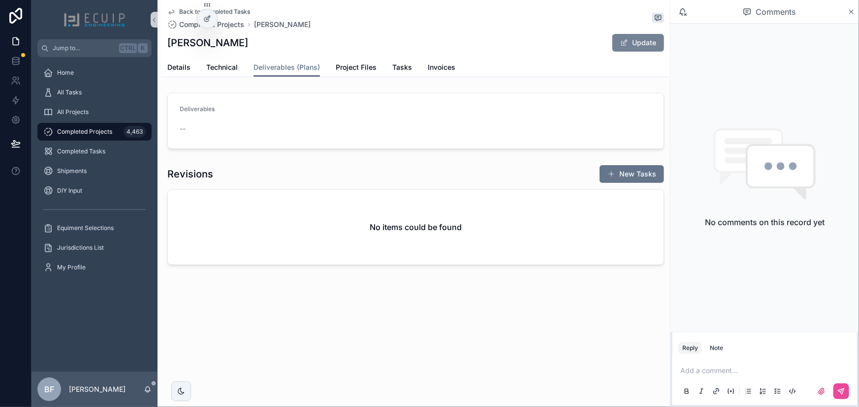
click at [650, 42] on button "Update" at bounding box center [638, 43] width 52 height 18
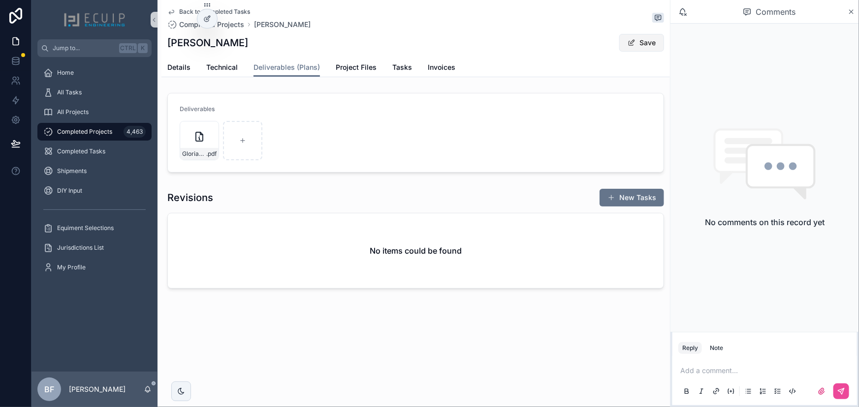
click at [621, 49] on button "Save" at bounding box center [641, 43] width 45 height 18
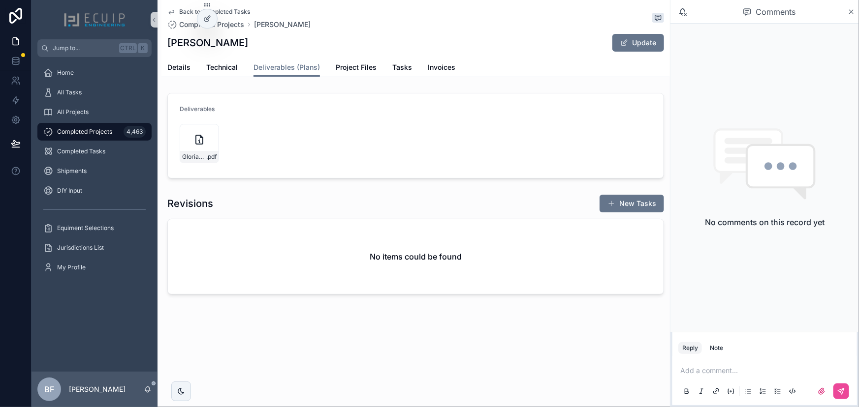
click at [190, 70] on div "Details Technical Deliverables (Plans) Project Files Tasks Invoices" at bounding box center [415, 67] width 497 height 19
click at [186, 68] on span "Details" at bounding box center [178, 67] width 23 height 10
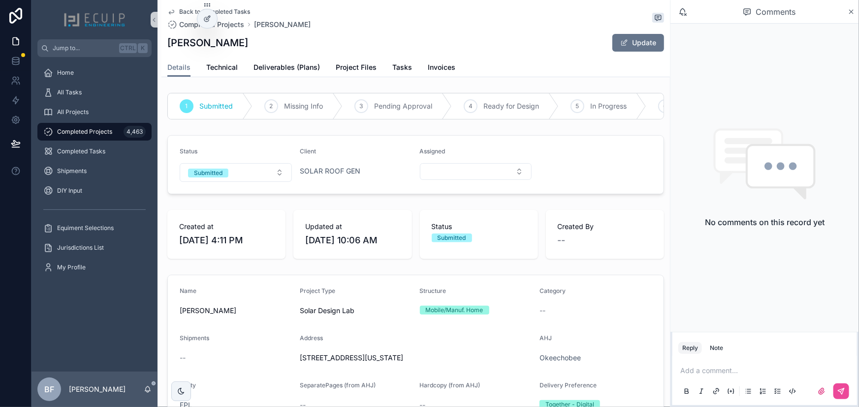
click at [217, 178] on div "Submitted" at bounding box center [208, 173] width 29 height 9
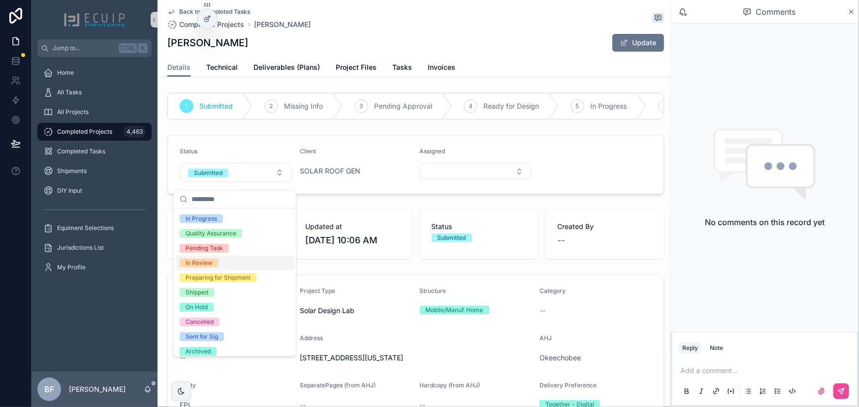
scroll to position [77, 0]
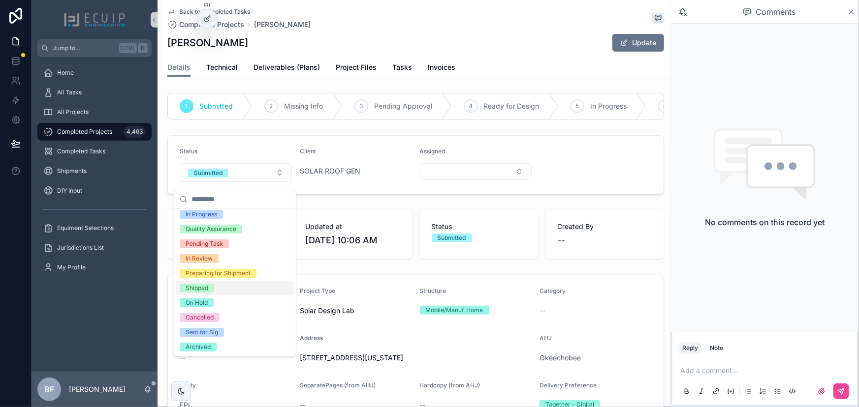
click at [206, 290] on div "Shipped" at bounding box center [197, 288] width 23 height 9
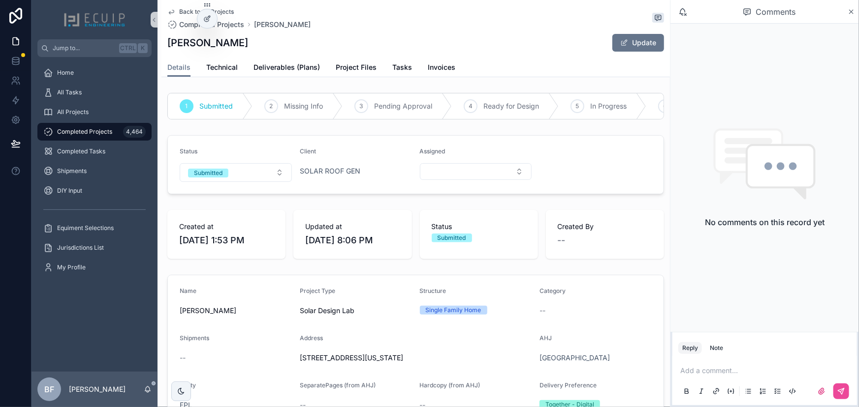
drag, startPoint x: 250, startPoint y: 38, endPoint x: 166, endPoint y: 47, distance: 85.1
click at [166, 47] on div "Back to All Projects Completed Projects [PERSON_NAME] [PERSON_NAME] Update Deta…" at bounding box center [415, 38] width 508 height 77
copy h1 "[PERSON_NAME]"
click at [353, 67] on span "Project Files" at bounding box center [356, 67] width 41 height 10
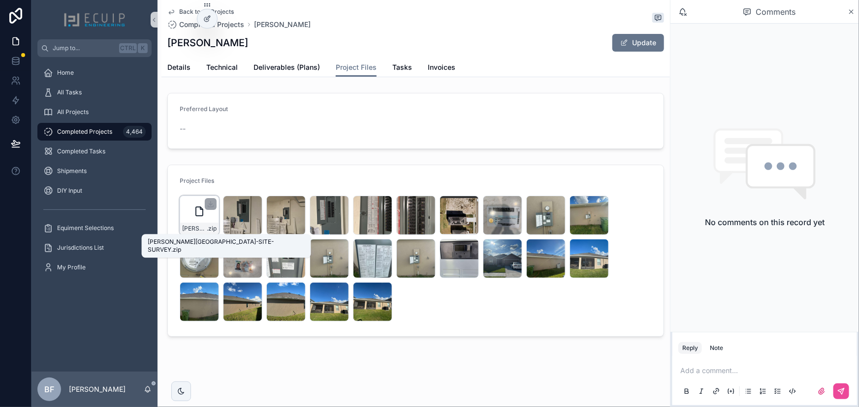
click at [204, 226] on span "[PERSON_NAME][GEOGRAPHIC_DATA]-SITE-SURVEY" at bounding box center [194, 229] width 25 height 8
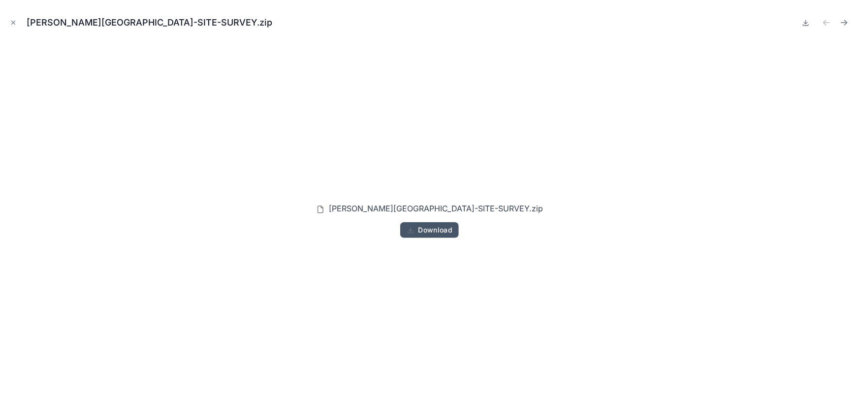
click at [427, 231] on span "Download" at bounding box center [435, 230] width 34 height 9
click at [13, 22] on icon "Close modal" at bounding box center [13, 22] width 3 height 3
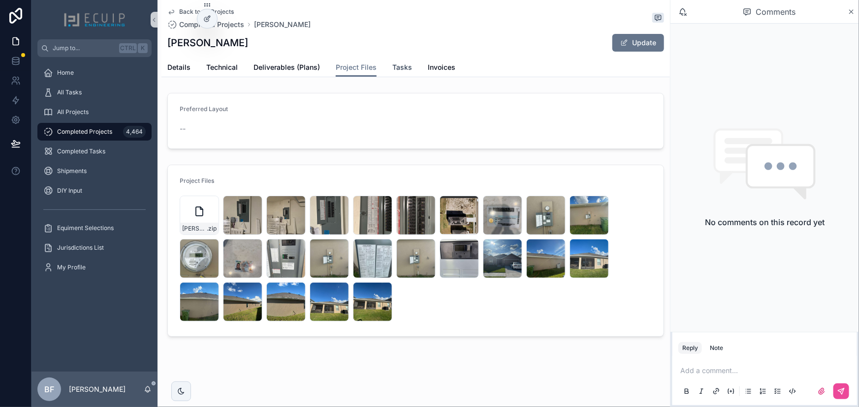
click at [399, 66] on span "Tasks" at bounding box center [402, 67] width 20 height 10
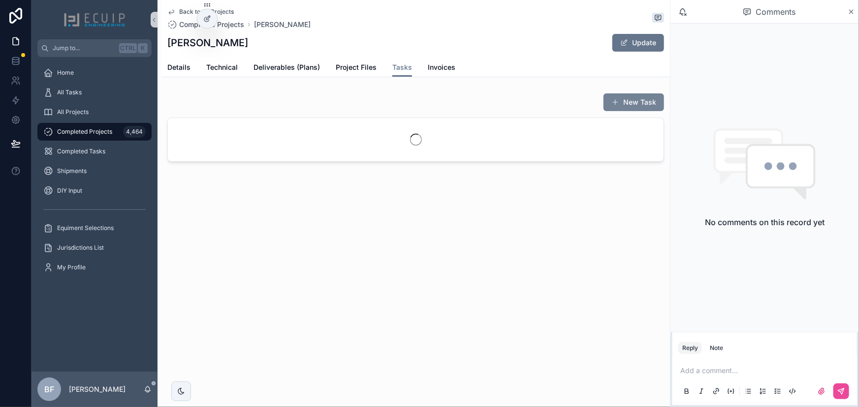
click at [640, 105] on button "New Task" at bounding box center [633, 102] width 61 height 18
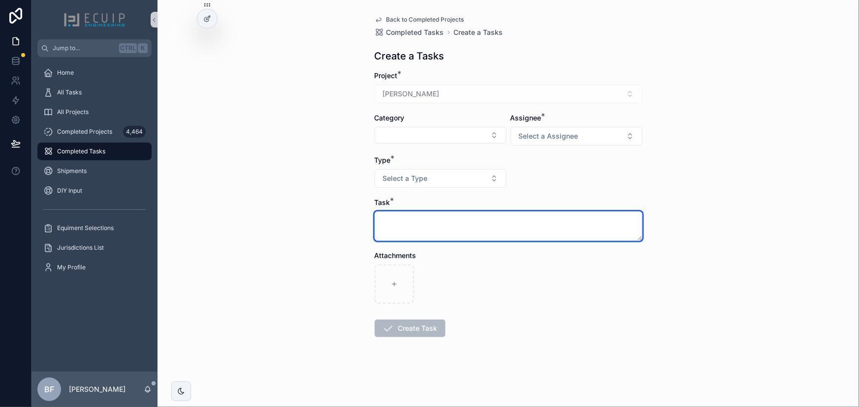
click at [500, 227] on textarea "scrollable content" at bounding box center [508, 227] width 268 height 30
type textarea "**********"
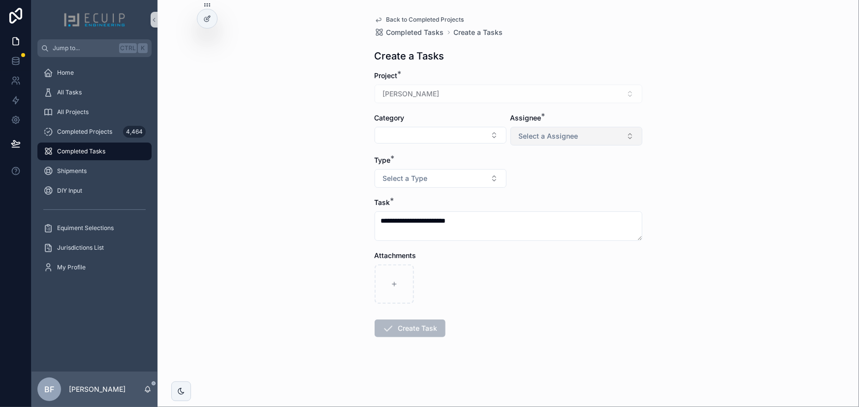
click at [539, 132] on span "Select a Assignee" at bounding box center [549, 136] width 60 height 10
click at [539, 190] on span "Client" at bounding box center [530, 190] width 28 height 9
drag, startPoint x: 440, startPoint y: 178, endPoint x: 442, endPoint y: 187, distance: 9.2
click at [441, 178] on button "Select a Type" at bounding box center [440, 178] width 132 height 19
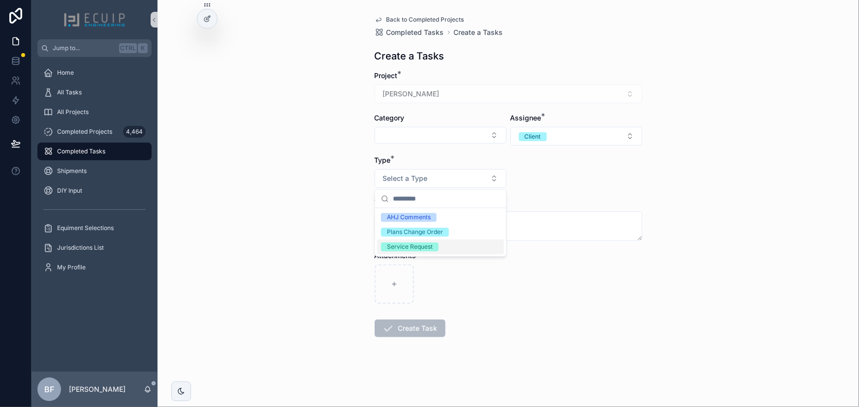
click at [420, 246] on div "Service Request" at bounding box center [410, 247] width 46 height 9
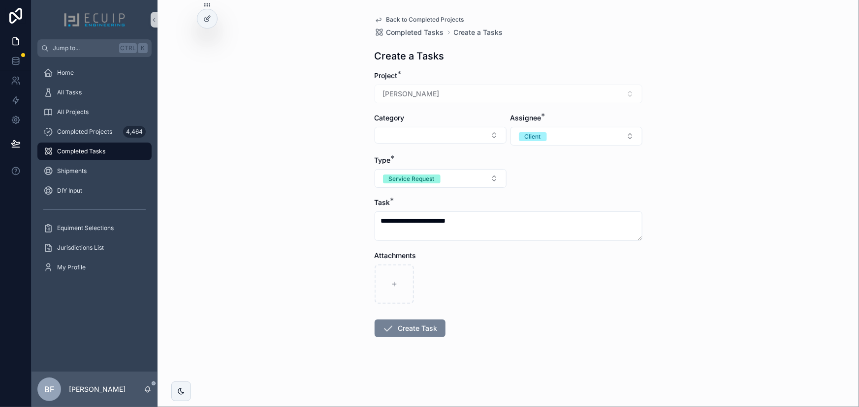
click at [404, 327] on button "Create Task" at bounding box center [409, 329] width 71 height 18
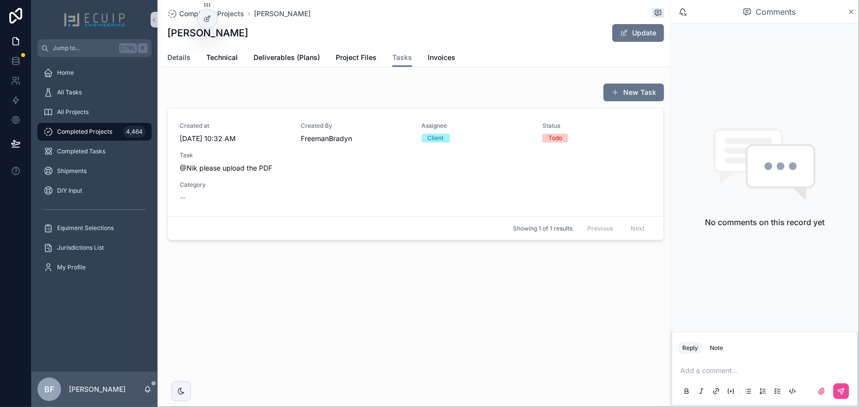
click at [185, 57] on span "Details" at bounding box center [178, 58] width 23 height 10
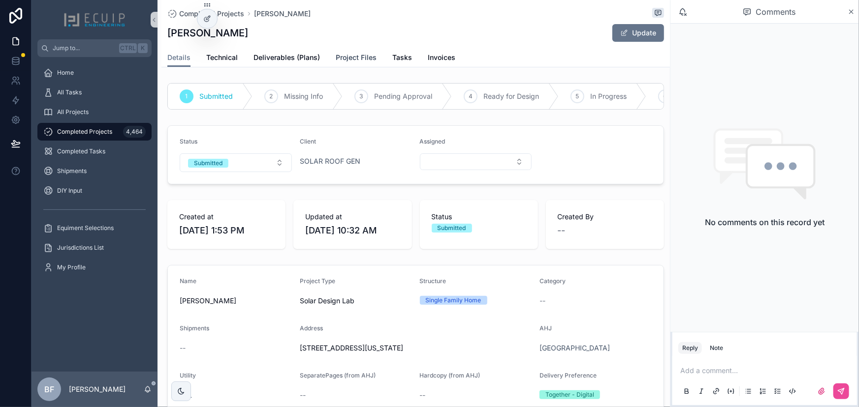
click at [354, 57] on span "Project Files" at bounding box center [356, 58] width 41 height 10
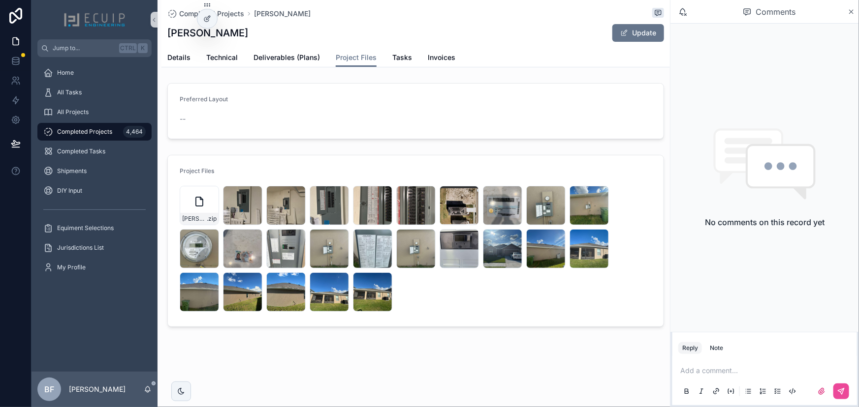
click at [407, 295] on div "[PERSON_NAME]-SITE-SURVEY .zip Media-4-5AC05CFC-D660-462E-B327-930E1FB47362 .jp…" at bounding box center [416, 249] width 472 height 126
click at [177, 61] on span "Details" at bounding box center [178, 58] width 23 height 10
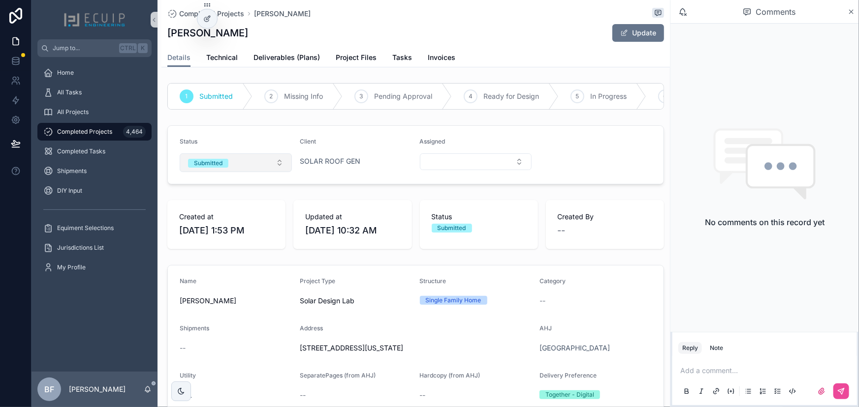
click at [228, 165] on span "Submitted" at bounding box center [208, 163] width 40 height 10
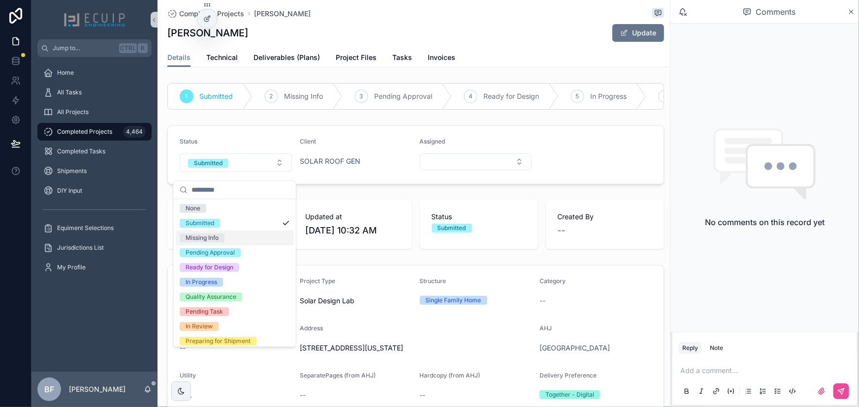
click at [213, 238] on div "Missing Info" at bounding box center [202, 238] width 33 height 9
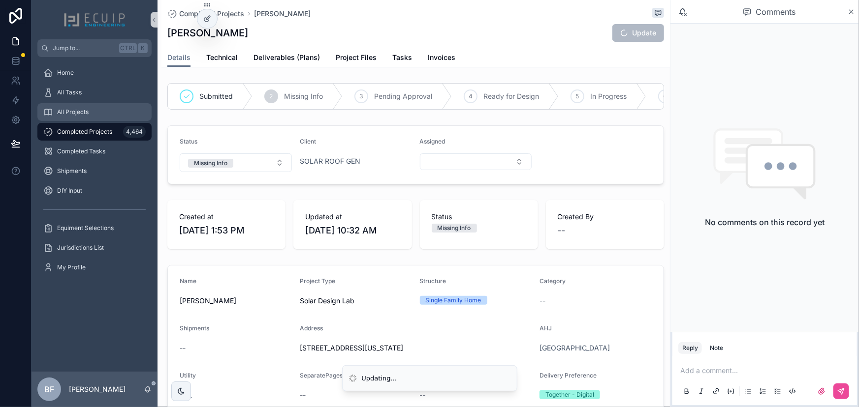
click at [87, 104] on div "All Projects" at bounding box center [94, 112] width 102 height 16
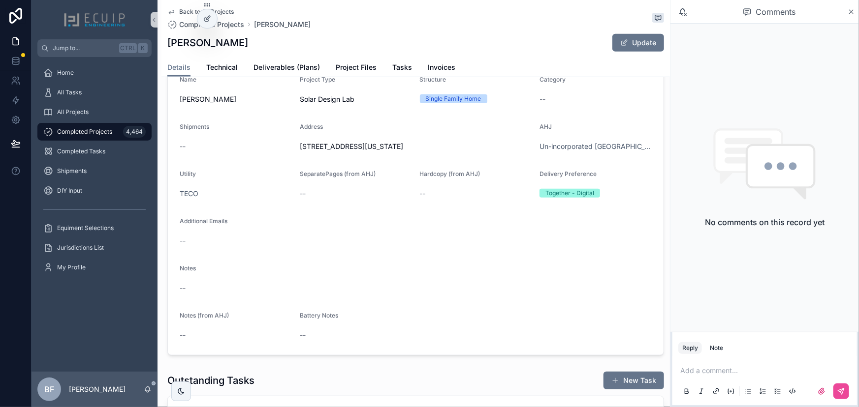
scroll to position [223, 0]
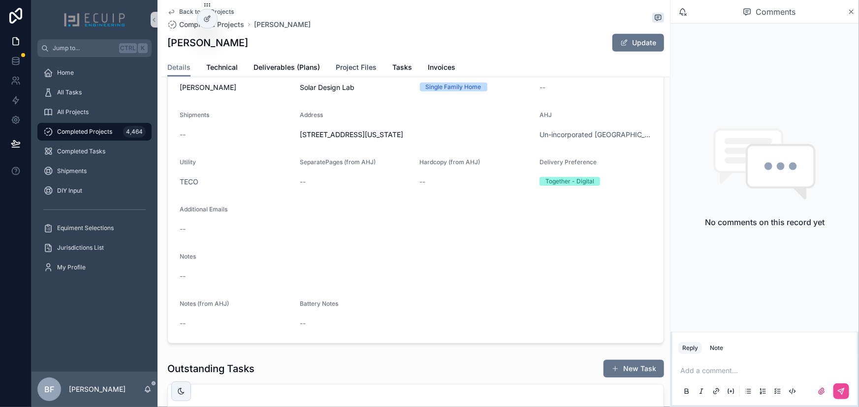
click at [362, 74] on link "Project Files" at bounding box center [356, 69] width 41 height 20
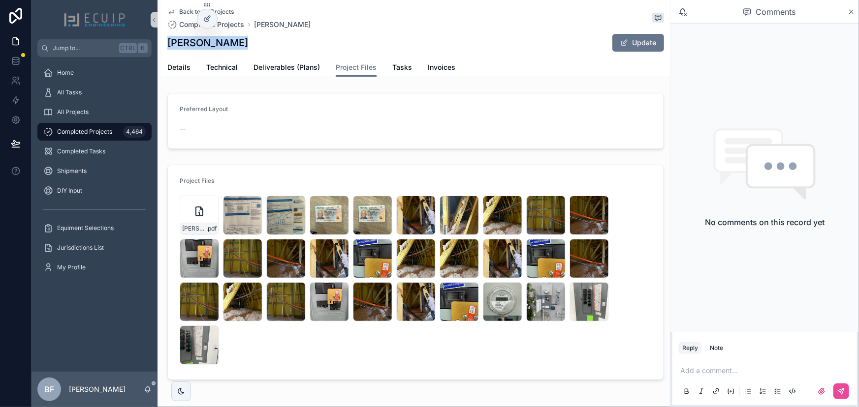
drag, startPoint x: 242, startPoint y: 44, endPoint x: 168, endPoint y: 47, distance: 73.9
click at [168, 47] on div "[PERSON_NAME] Update" at bounding box center [415, 42] width 497 height 19
copy h1 "[PERSON_NAME]"
click at [209, 202] on icon "scrollable content" at bounding box center [211, 204] width 8 height 8
click at [591, 310] on div "IMG_7584 .jpg" at bounding box center [589, 316] width 38 height 12
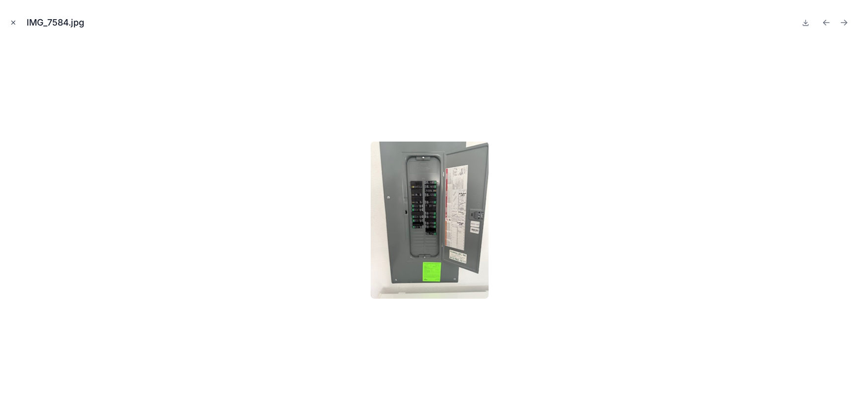
click at [10, 22] on icon "Close modal" at bounding box center [13, 22] width 7 height 7
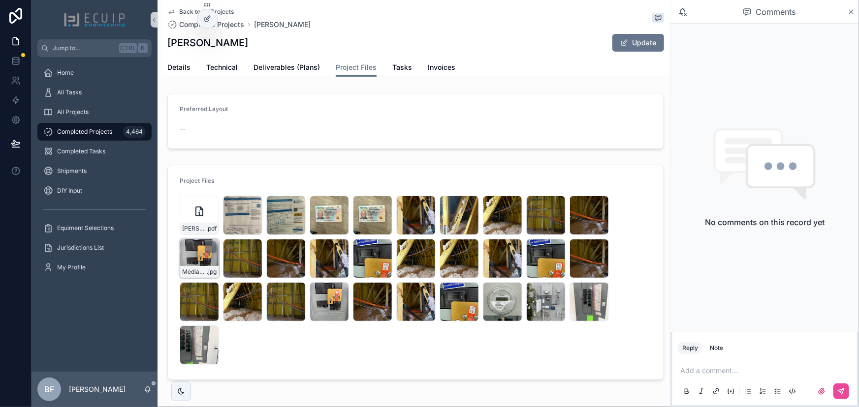
click at [187, 259] on div "Media-6-67F2B03F-455F-4020-9989-A1D9F24E00D0 .jpg" at bounding box center [199, 258] width 39 height 39
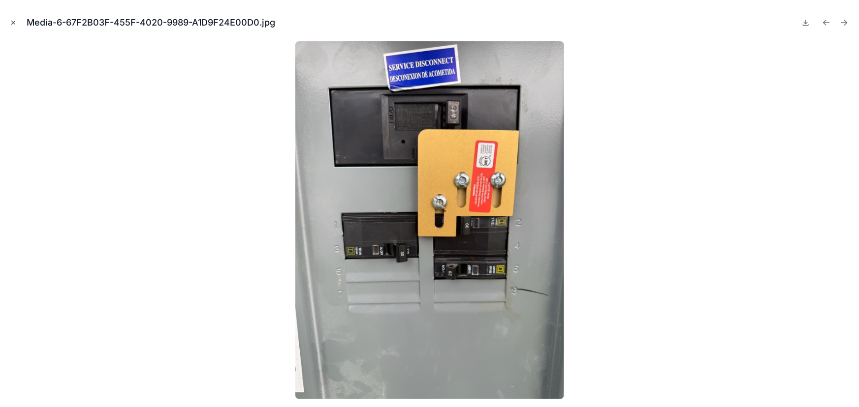
click at [15, 24] on icon "Close modal" at bounding box center [13, 22] width 7 height 7
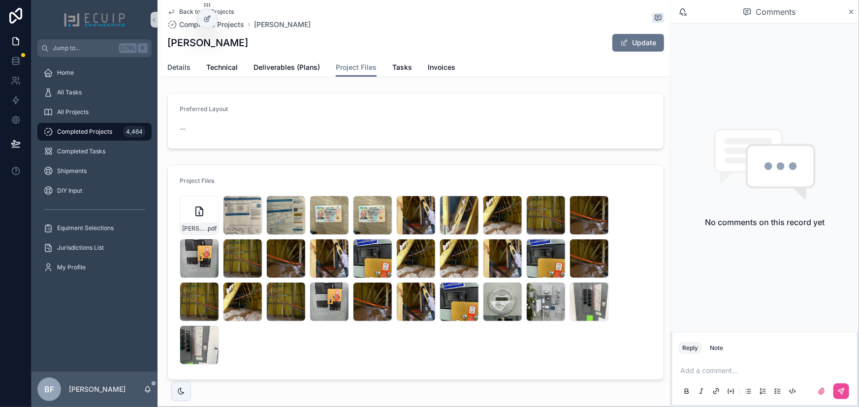
click at [181, 65] on span "Details" at bounding box center [178, 67] width 23 height 10
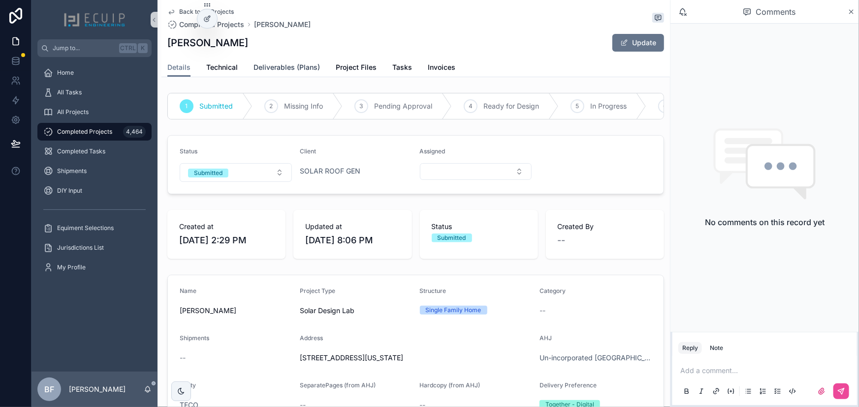
click at [275, 60] on link "Deliverables (Plans)" at bounding box center [286, 69] width 66 height 20
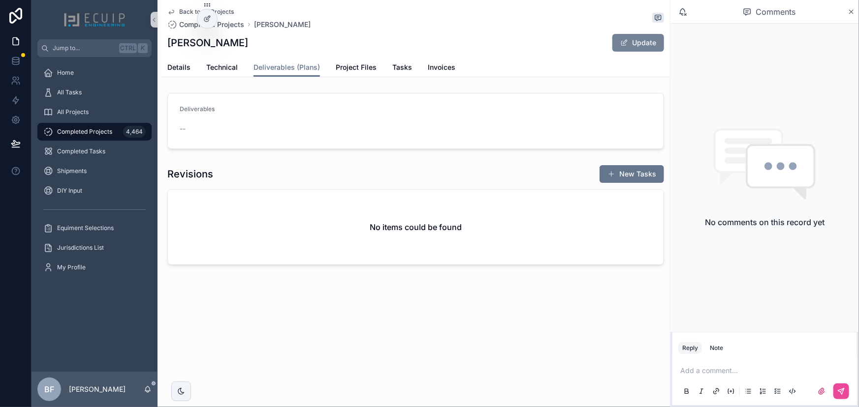
click at [616, 38] on button "Update" at bounding box center [638, 43] width 52 height 18
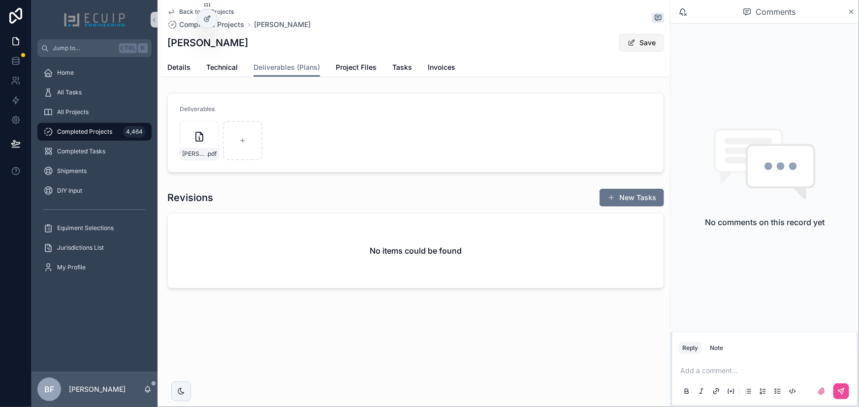
click at [638, 43] on button "Save" at bounding box center [641, 43] width 45 height 18
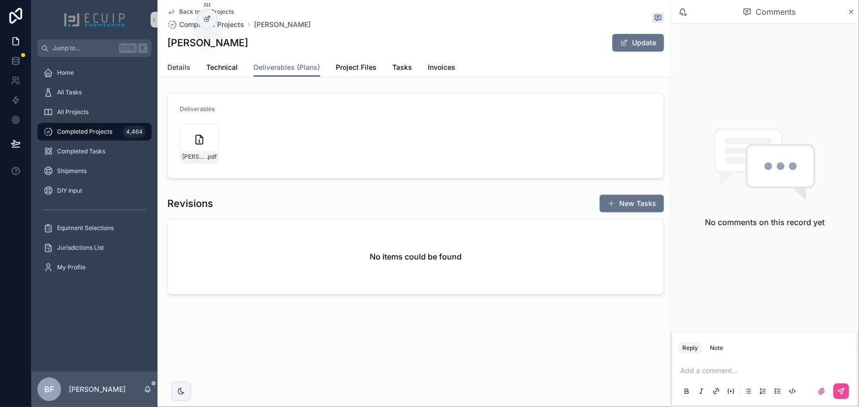
drag, startPoint x: 176, startPoint y: 69, endPoint x: 249, endPoint y: 130, distance: 95.8
click at [176, 69] on span "Details" at bounding box center [178, 67] width 23 height 10
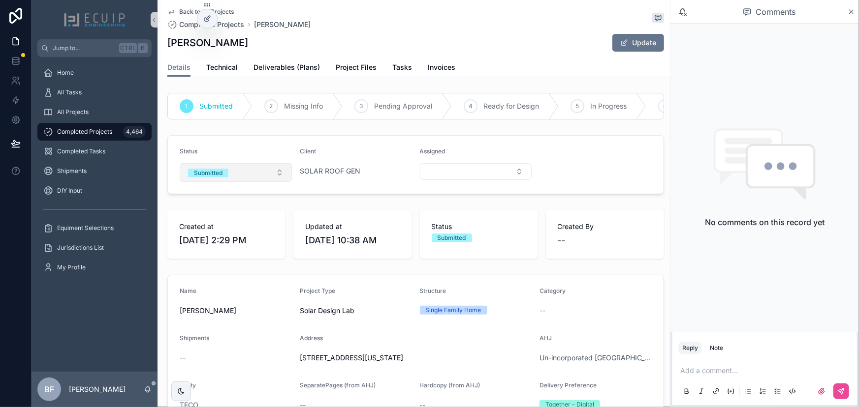
click at [268, 175] on button "Submitted" at bounding box center [236, 172] width 112 height 19
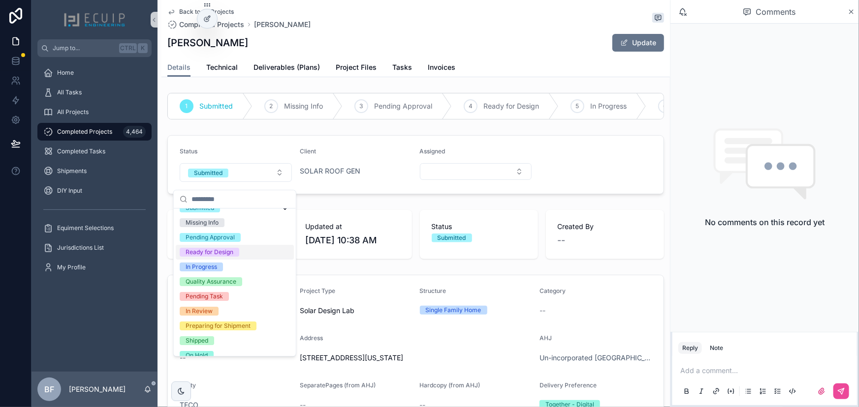
scroll to position [77, 0]
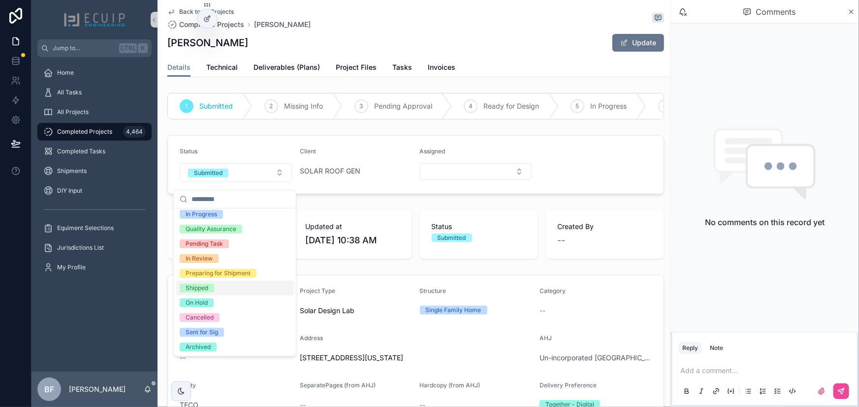
click at [212, 285] on span "Shipped" at bounding box center [197, 288] width 34 height 9
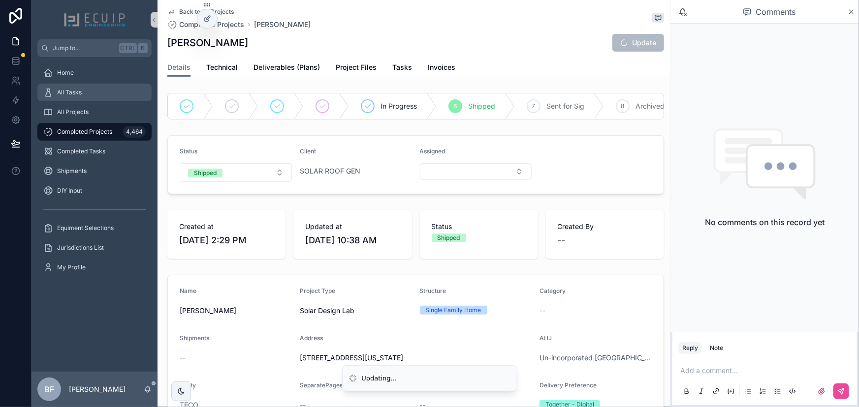
click at [106, 96] on div "All Tasks" at bounding box center [94, 93] width 102 height 16
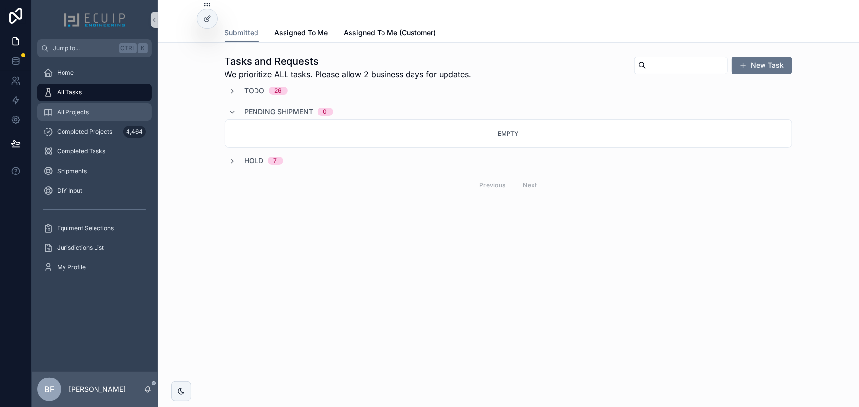
click at [98, 114] on div "All Projects" at bounding box center [94, 112] width 102 height 16
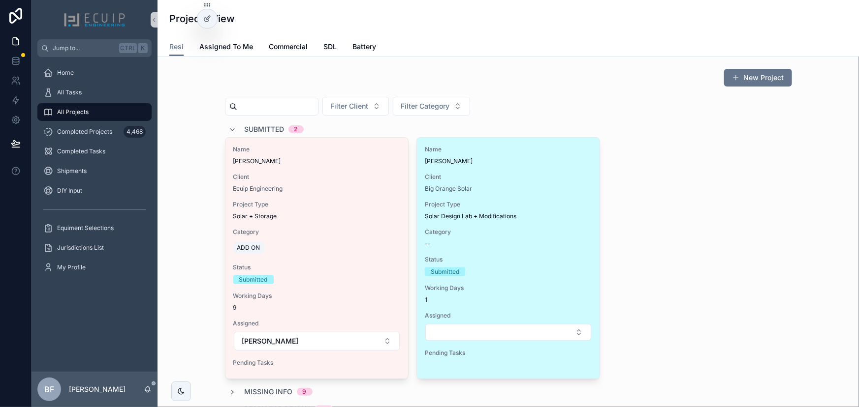
click at [510, 175] on span "Client" at bounding box center [508, 177] width 167 height 8
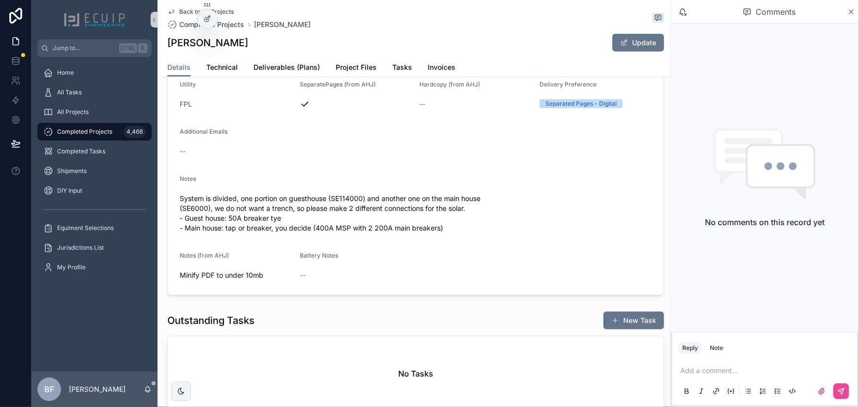
scroll to position [313, 0]
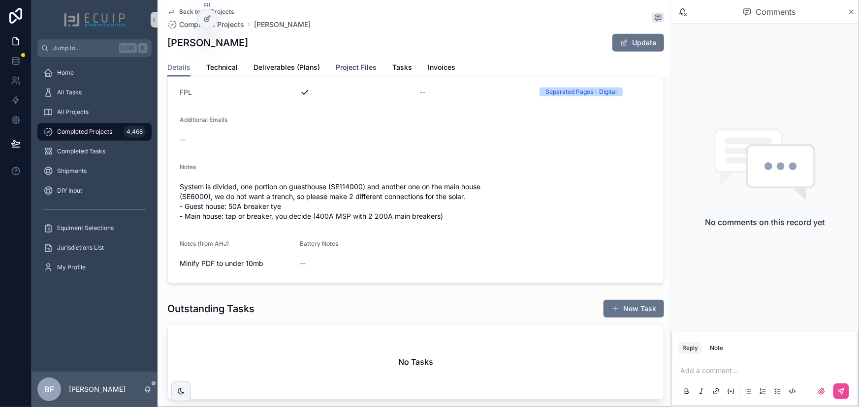
click at [360, 62] on span "Project Files" at bounding box center [356, 67] width 41 height 10
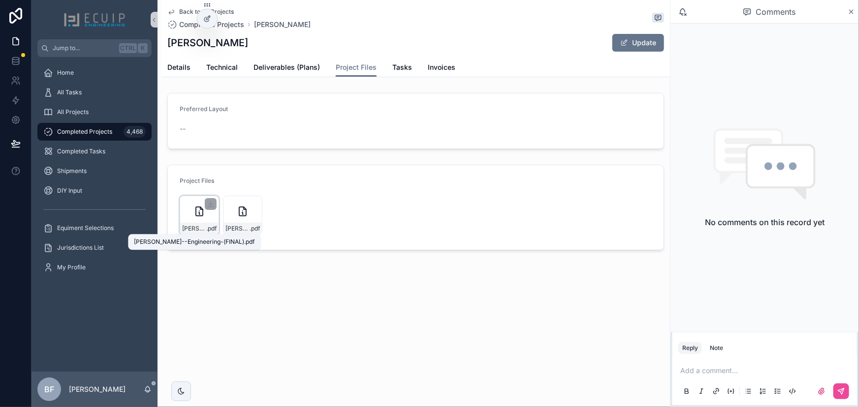
click at [199, 225] on span "[PERSON_NAME]--Engineering-(FINAL)" at bounding box center [194, 229] width 24 height 8
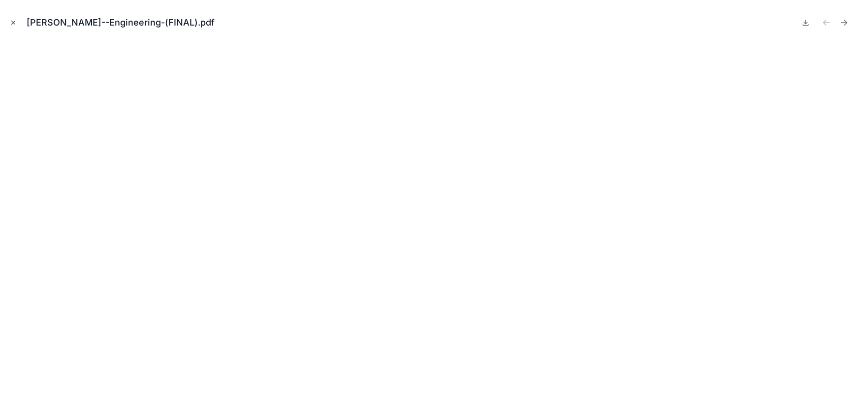
click at [15, 23] on icon "Close modal" at bounding box center [13, 22] width 7 height 7
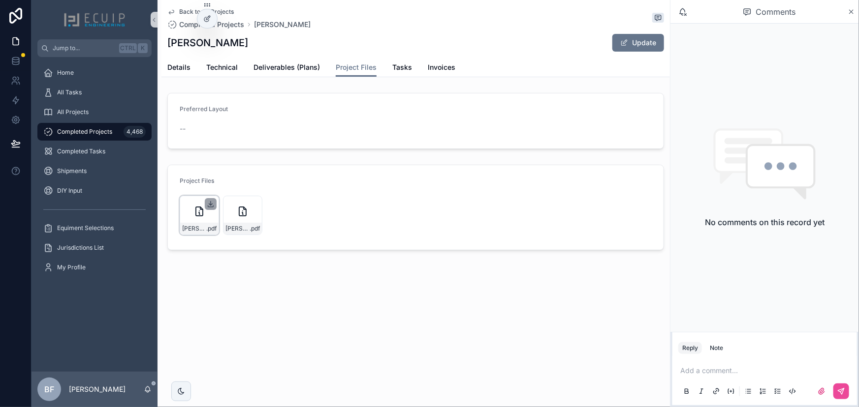
click at [209, 202] on icon "scrollable content" at bounding box center [211, 204] width 8 height 8
click at [250, 202] on icon "scrollable content" at bounding box center [254, 204] width 8 height 8
drag, startPoint x: 263, startPoint y: 44, endPoint x: 162, endPoint y: 38, distance: 101.1
click at [162, 38] on div "Back to All Projects Completed Projects [PERSON_NAME] [PERSON_NAME] Update Proj…" at bounding box center [415, 38] width 508 height 77
copy h1 "[PERSON_NAME]"
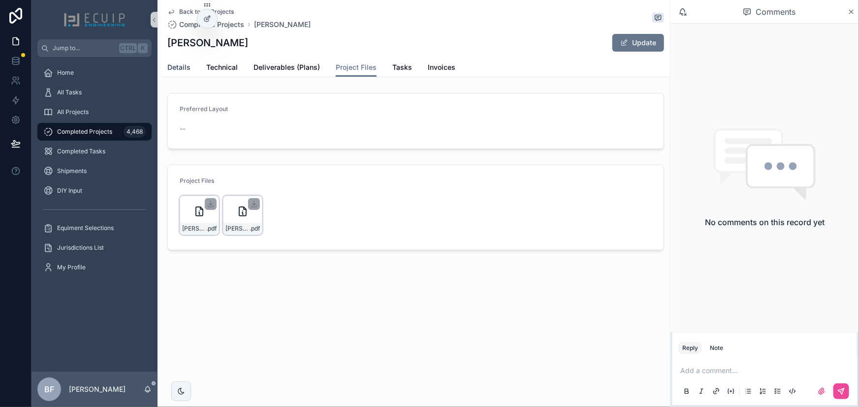
click at [167, 68] on span "Details" at bounding box center [178, 67] width 23 height 10
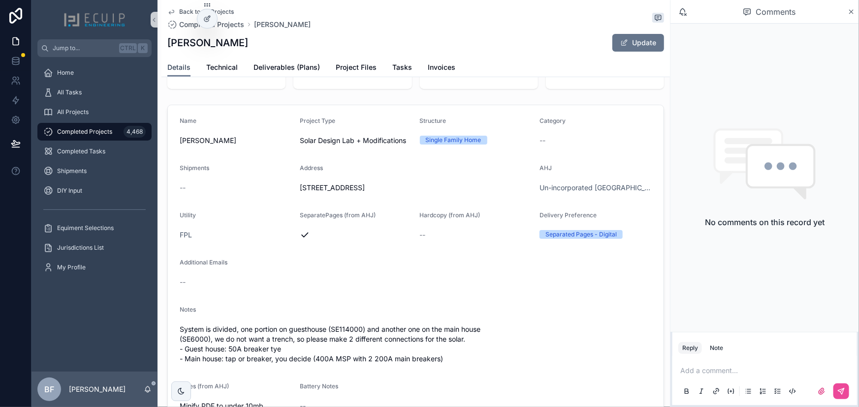
scroll to position [179, 0]
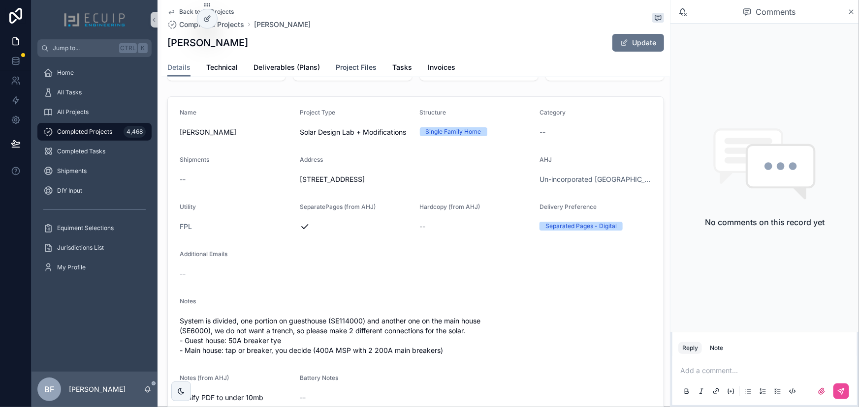
drag, startPoint x: 356, startPoint y: 74, endPoint x: 357, endPoint y: 67, distance: 7.0
click at [356, 74] on link "Project Files" at bounding box center [356, 69] width 41 height 20
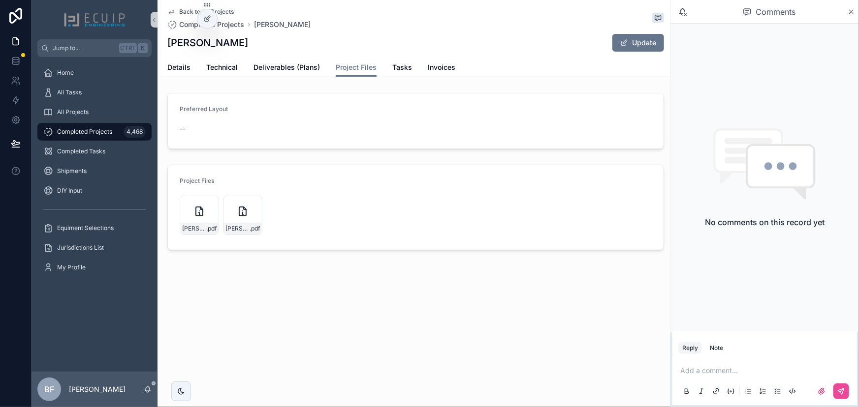
click at [428, 112] on form "Preferred Layout --" at bounding box center [416, 120] width 496 height 55
click at [185, 66] on span "Details" at bounding box center [178, 67] width 23 height 10
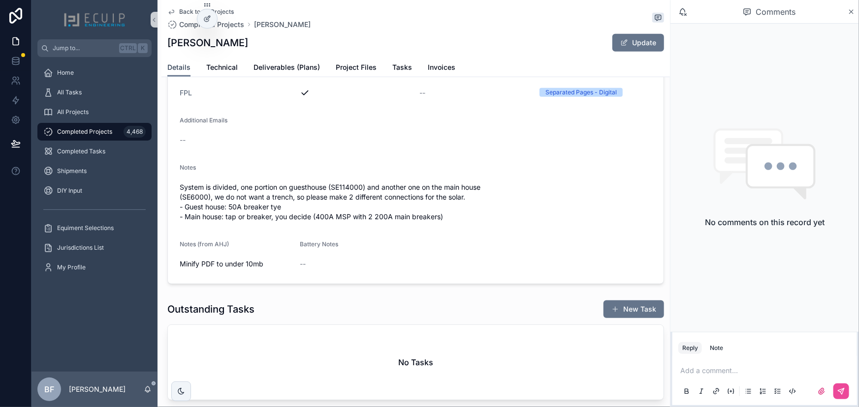
scroll to position [313, 0]
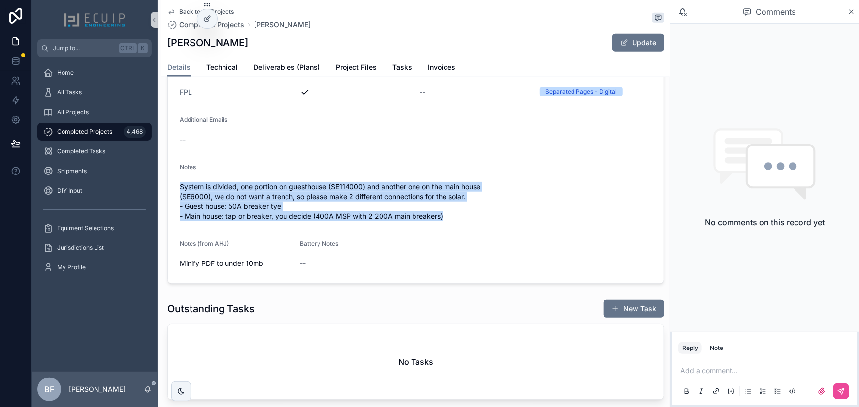
drag, startPoint x: 179, startPoint y: 194, endPoint x: 455, endPoint y: 226, distance: 278.0
click at [455, 226] on form "Name BARRY WEINTRAUB Project Type Solar Design Lab + Modifications Structure Si…" at bounding box center [416, 123] width 496 height 321
copy span "System is divided, one portion on guesthouse (SE114000) and another one on the …"
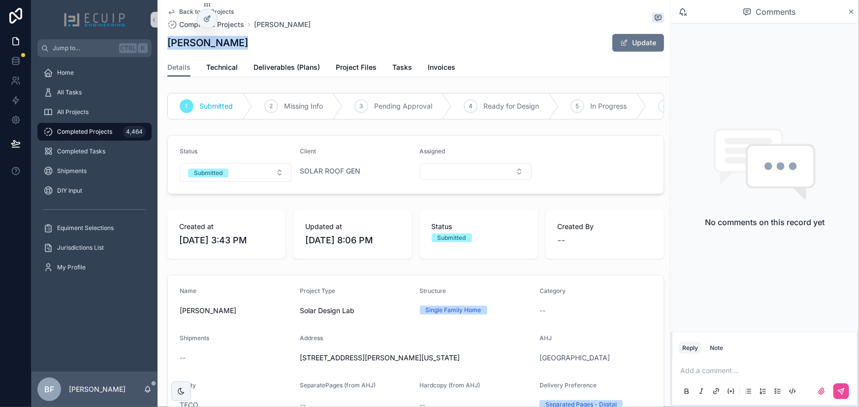
drag, startPoint x: 245, startPoint y: 44, endPoint x: 163, endPoint y: 43, distance: 81.7
click at [163, 43] on div "Back to All Projects Completed Projects [PERSON_NAME] [PERSON_NAME] Update Deta…" at bounding box center [415, 38] width 508 height 77
copy h1 "[PERSON_NAME]"
click at [358, 68] on span "Project Files" at bounding box center [356, 67] width 41 height 10
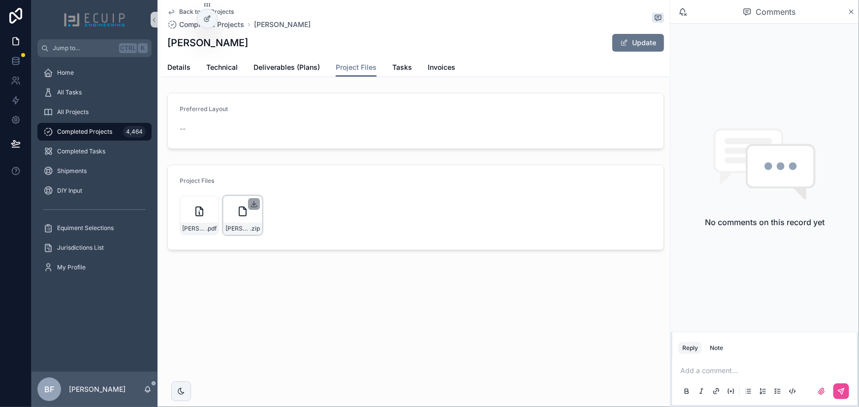
click at [254, 202] on icon "scrollable content" at bounding box center [254, 204] width 0 height 4
click at [209, 204] on icon "scrollable content" at bounding box center [210, 204] width 3 height 1
click at [288, 68] on span "Deliverables (Plans)" at bounding box center [286, 67] width 66 height 10
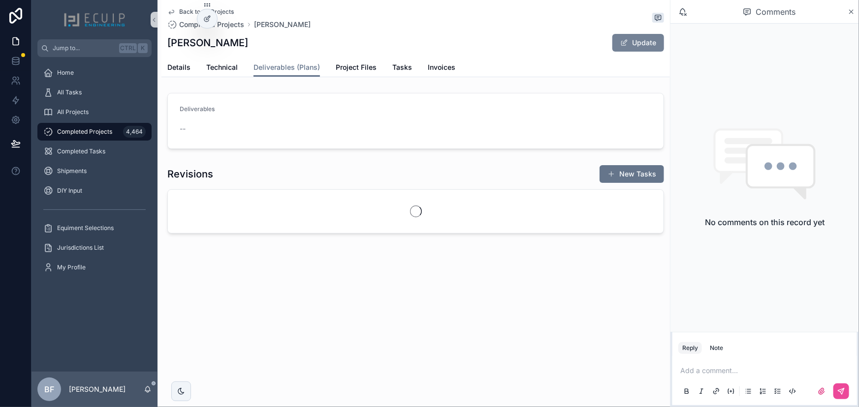
click at [638, 45] on button "Update" at bounding box center [638, 43] width 52 height 18
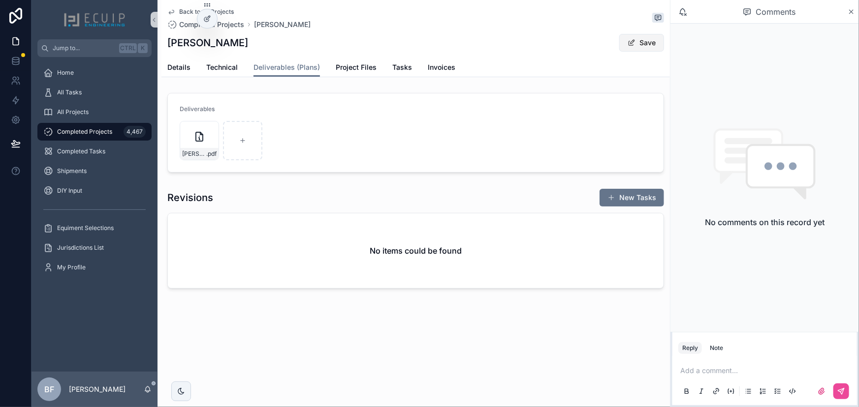
click at [630, 44] on span "scrollable content" at bounding box center [631, 43] width 8 height 8
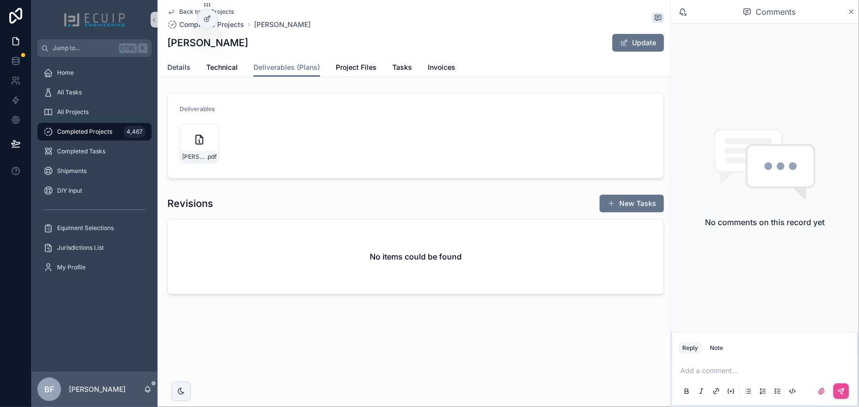
click at [179, 69] on span "Details" at bounding box center [178, 67] width 23 height 10
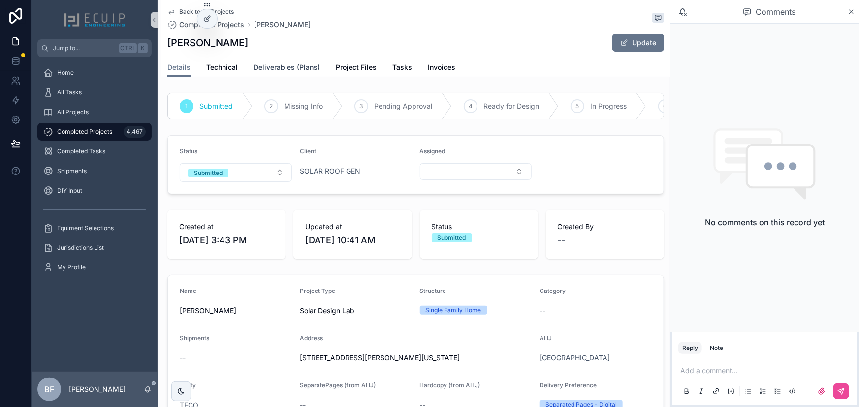
click at [278, 69] on span "Deliverables (Plans)" at bounding box center [286, 67] width 66 height 10
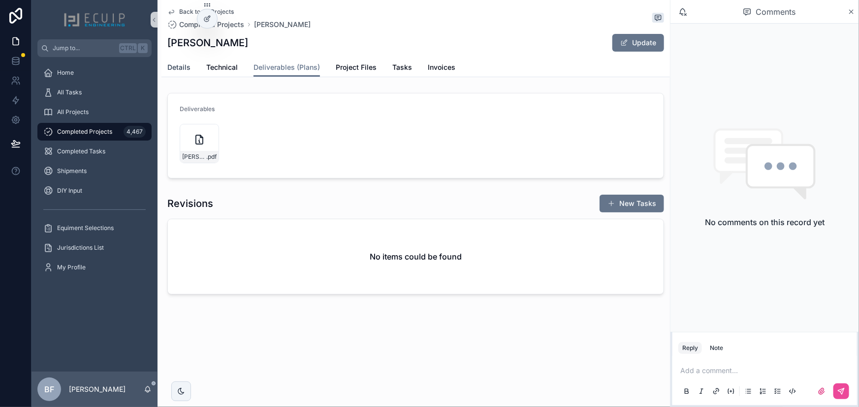
click at [183, 68] on span "Details" at bounding box center [178, 67] width 23 height 10
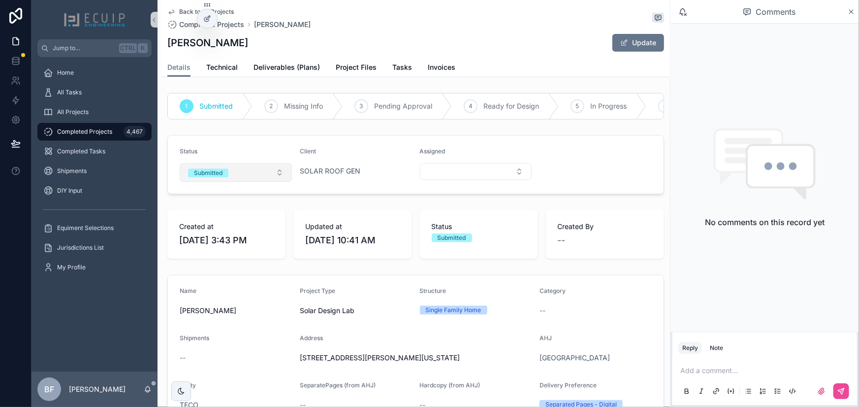
click at [256, 182] on button "Submitted" at bounding box center [236, 172] width 112 height 19
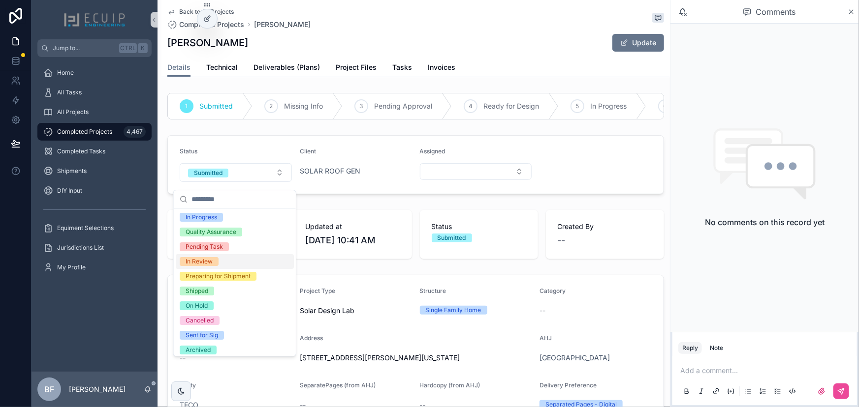
scroll to position [77, 0]
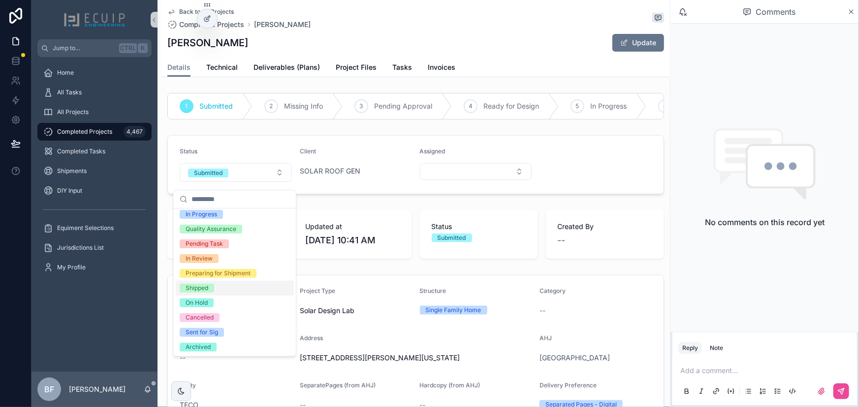
click at [204, 285] on div "Shipped" at bounding box center [197, 288] width 23 height 9
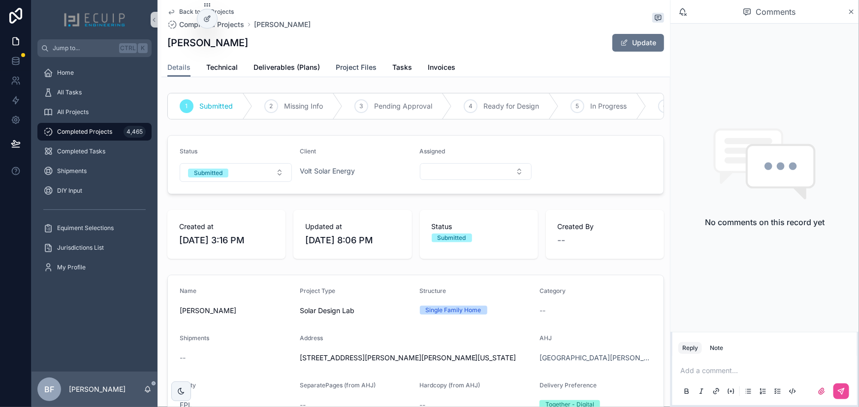
click at [364, 67] on span "Project Files" at bounding box center [356, 67] width 41 height 10
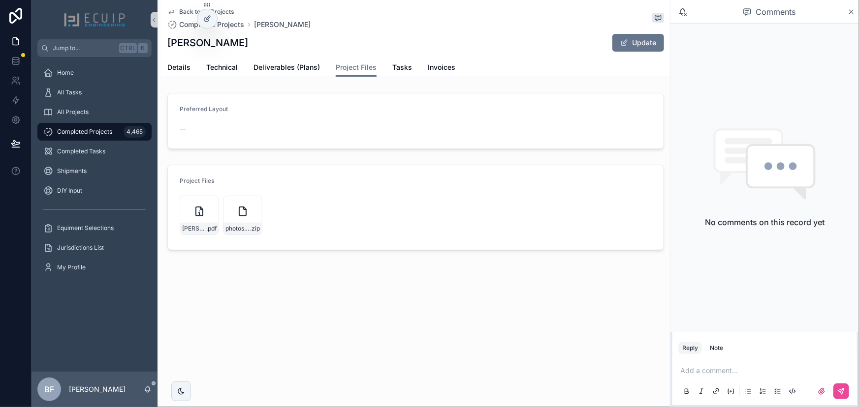
click at [0, 0] on icon "scrollable content" at bounding box center [0, 0] width 0 height 0
click at [208, 203] on icon "scrollable content" at bounding box center [211, 204] width 8 height 8
drag, startPoint x: 237, startPoint y: 45, endPoint x: 168, endPoint y: 48, distance: 68.4
click at [159, 49] on div "Back to All Projects Completed Projects Rafael Lorenzo Rafael Lorenzo Update Pr…" at bounding box center [413, 158] width 512 height 317
copy h1 "Rafael Lorenzo"
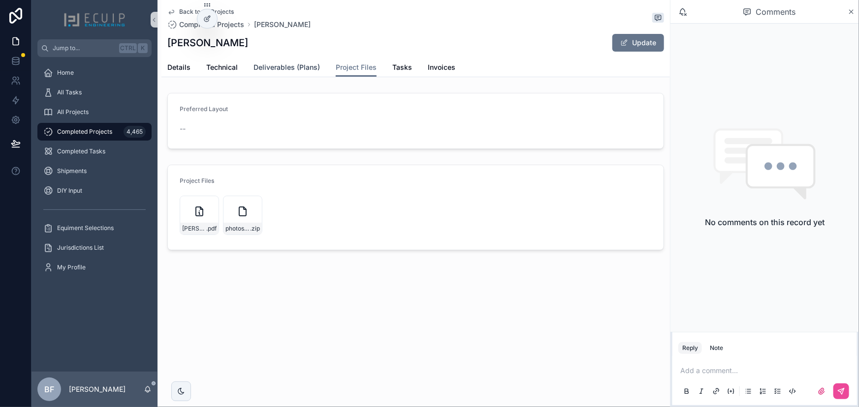
drag, startPoint x: 301, startPoint y: 64, endPoint x: 313, endPoint y: 66, distance: 12.9
click at [301, 64] on span "Deliverables (Plans)" at bounding box center [286, 67] width 66 height 10
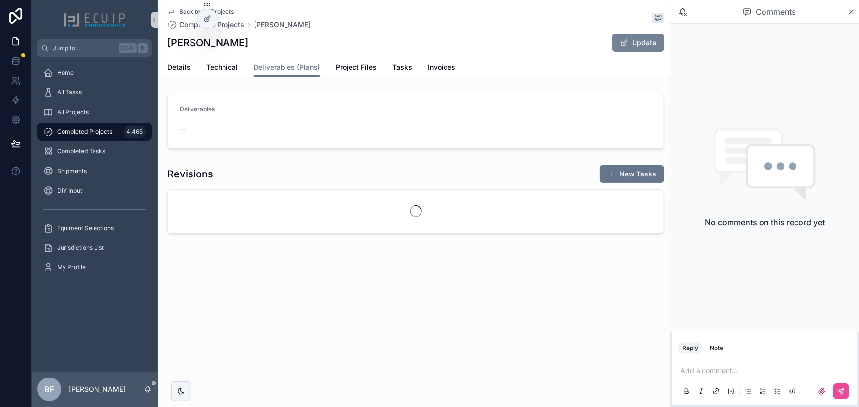
click at [652, 41] on button "Update" at bounding box center [638, 43] width 52 height 18
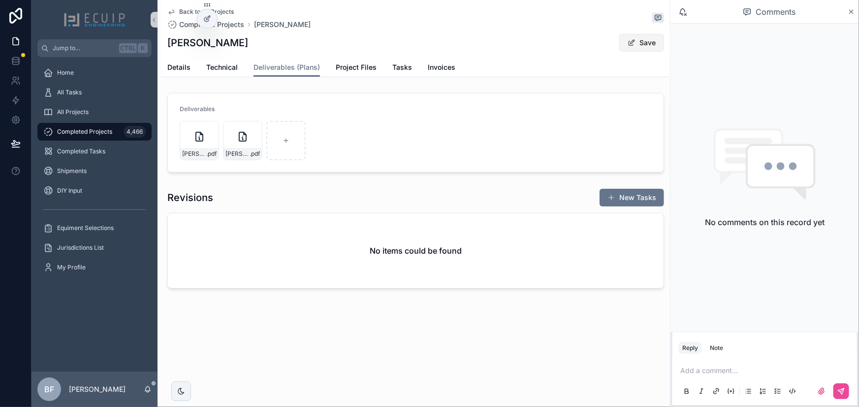
click at [629, 39] on span "scrollable content" at bounding box center [631, 43] width 8 height 8
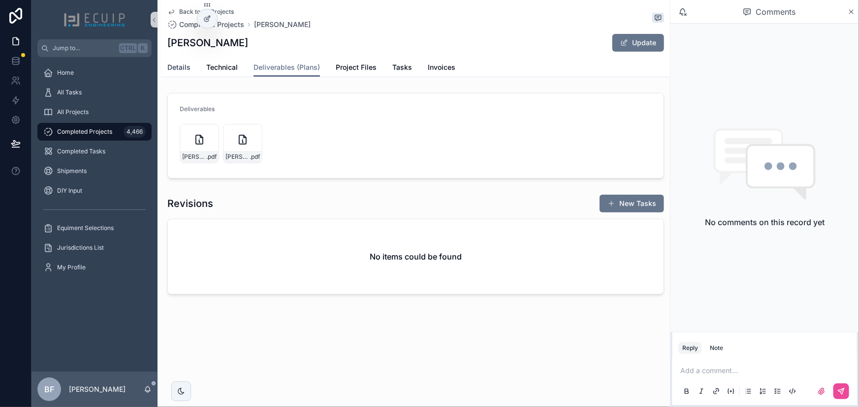
click at [185, 66] on span "Details" at bounding box center [178, 67] width 23 height 10
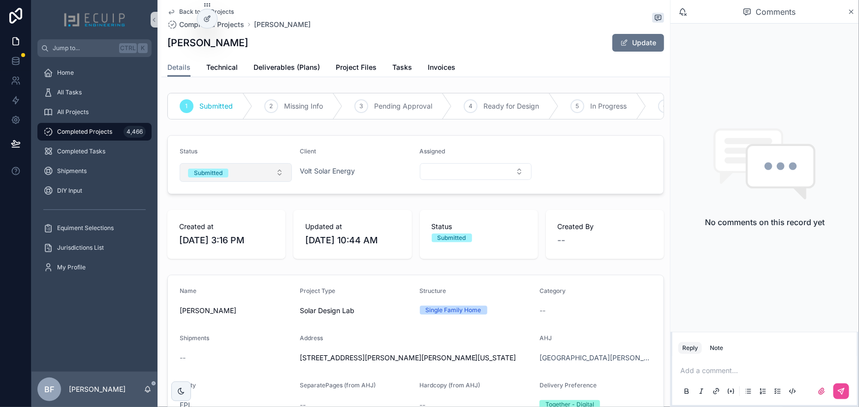
click at [243, 172] on button "Submitted" at bounding box center [236, 172] width 112 height 19
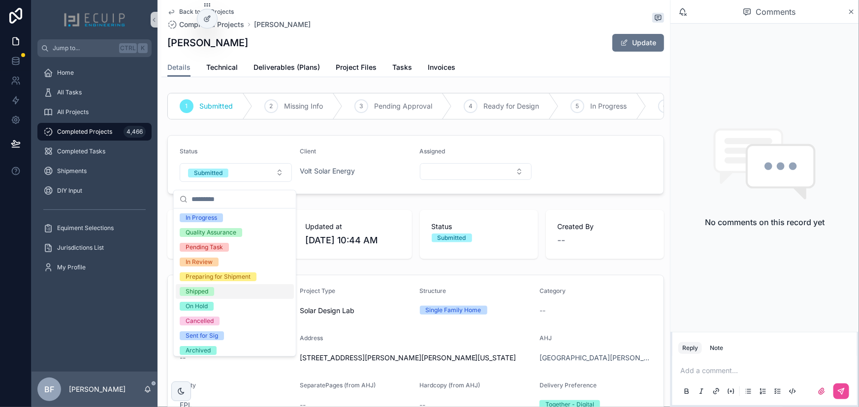
scroll to position [77, 0]
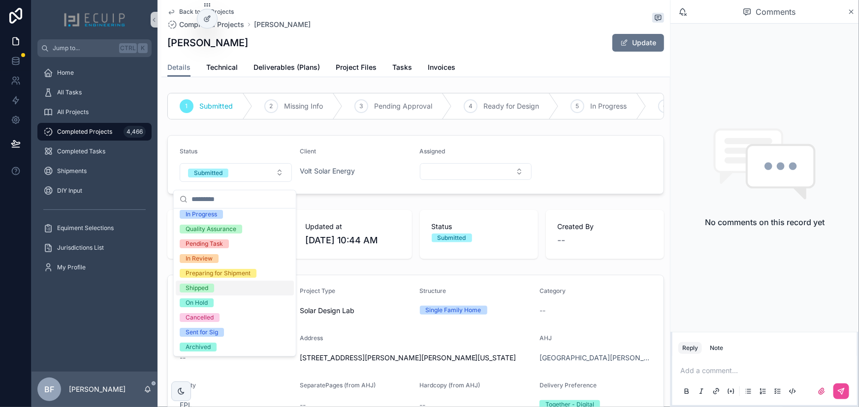
click at [206, 287] on div "Shipped" at bounding box center [197, 288] width 23 height 9
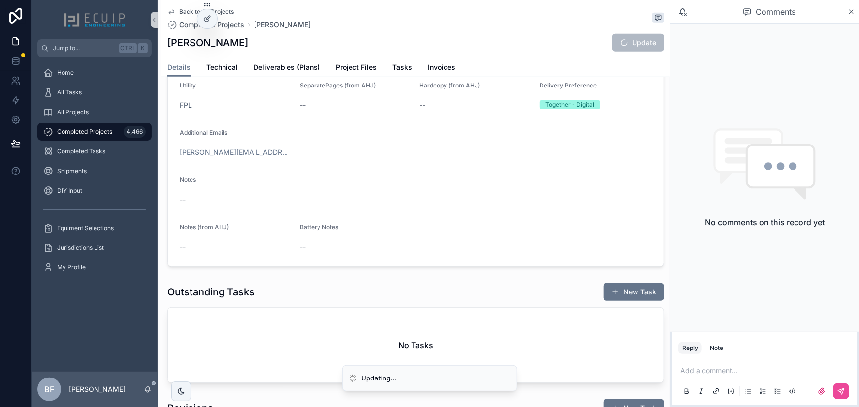
scroll to position [89, 0]
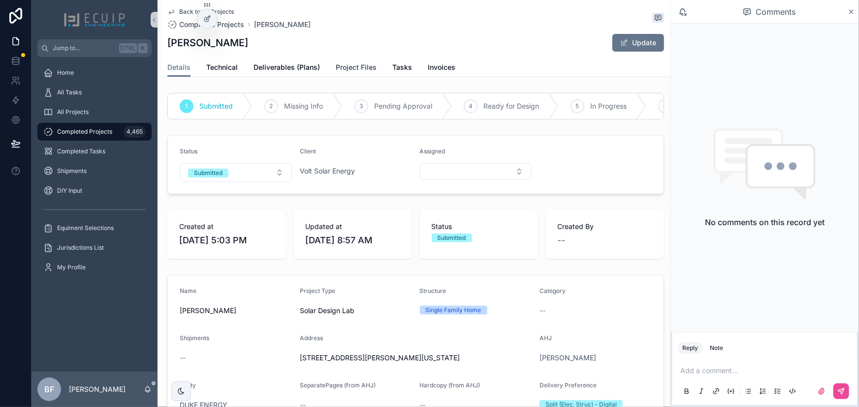
click at [341, 62] on span "Project Files" at bounding box center [356, 67] width 41 height 10
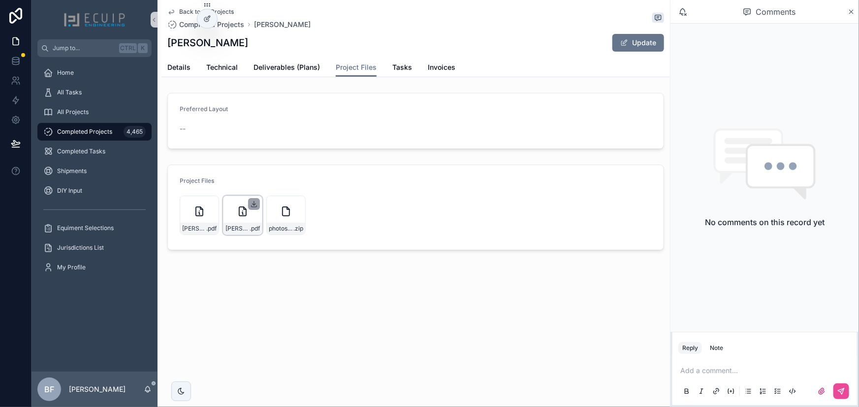
click at [252, 201] on icon "scrollable content" at bounding box center [254, 204] width 8 height 8
click at [212, 203] on icon "scrollable content" at bounding box center [211, 204] width 8 height 8
click at [182, 72] on span "Details" at bounding box center [178, 67] width 23 height 10
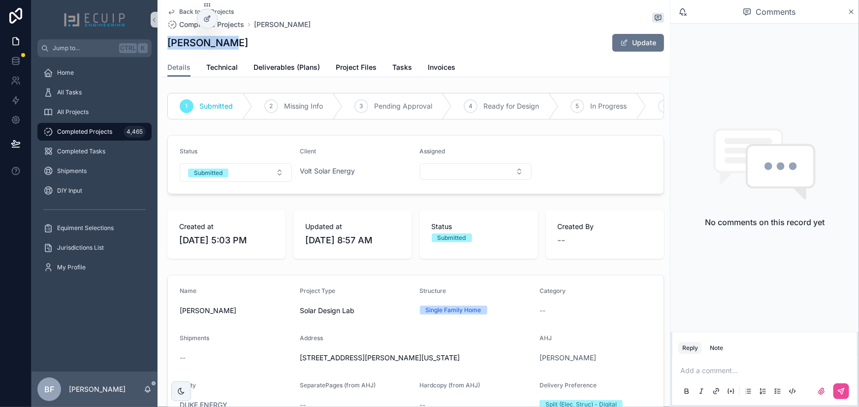
drag, startPoint x: 231, startPoint y: 50, endPoint x: 162, endPoint y: 44, distance: 68.6
click at [162, 44] on div "Back to All Projects Completed Projects [PERSON_NAME] [PERSON_NAME] Update Deta…" at bounding box center [415, 38] width 508 height 77
copy h1 "[PERSON_NAME]"
click at [300, 67] on span "Deliverables (Plans)" at bounding box center [286, 67] width 66 height 10
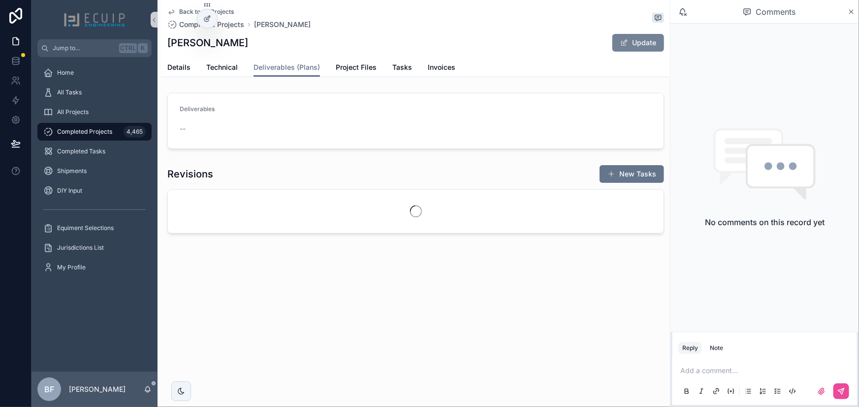
click at [622, 40] on span "scrollable content" at bounding box center [624, 43] width 8 height 8
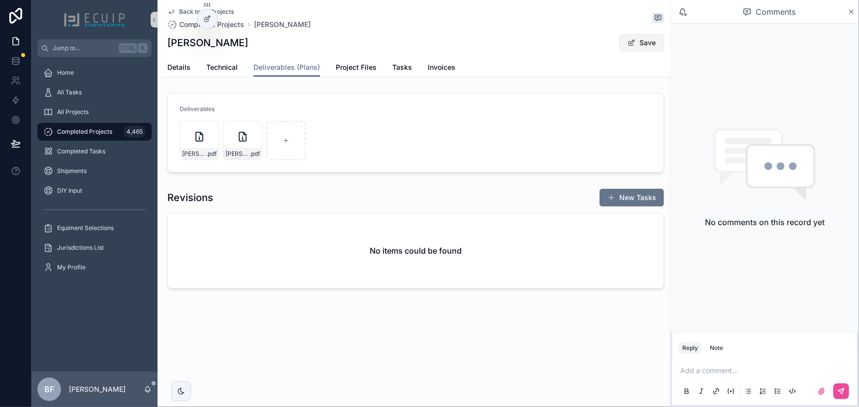
click at [633, 41] on span "scrollable content" at bounding box center [631, 43] width 8 height 8
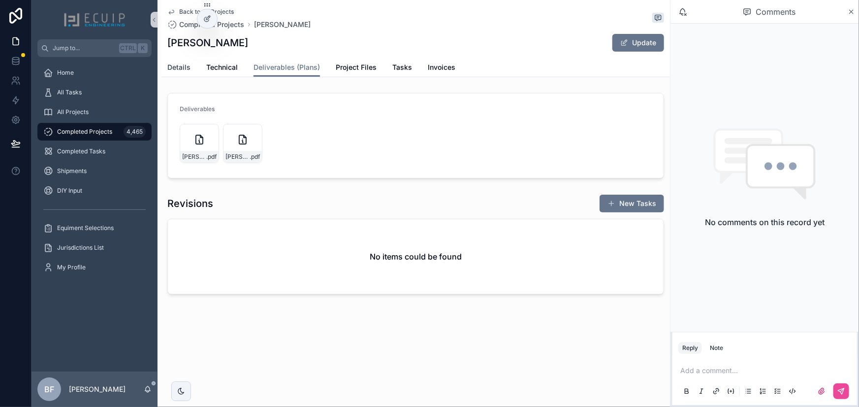
click at [179, 60] on link "Details" at bounding box center [178, 69] width 23 height 20
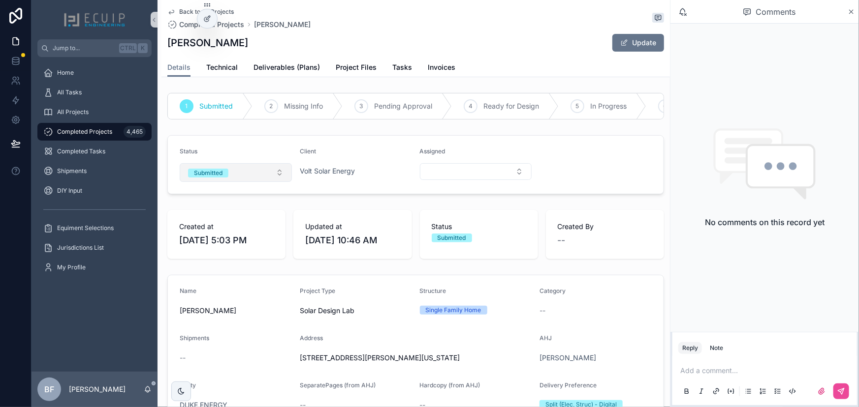
click at [239, 172] on button "Submitted" at bounding box center [236, 172] width 112 height 19
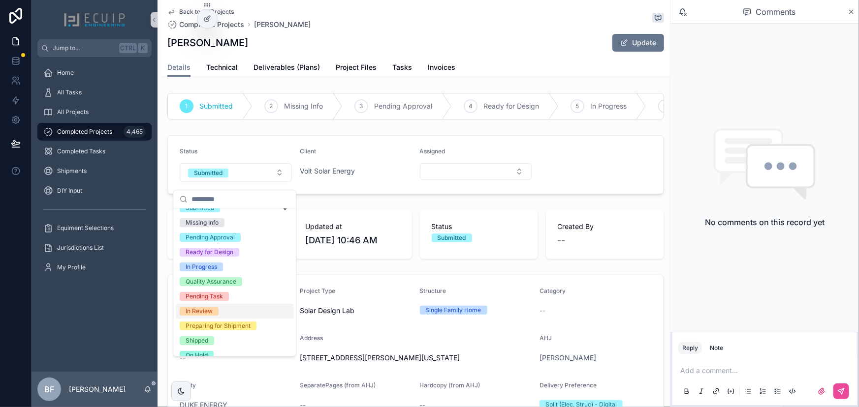
scroll to position [77, 0]
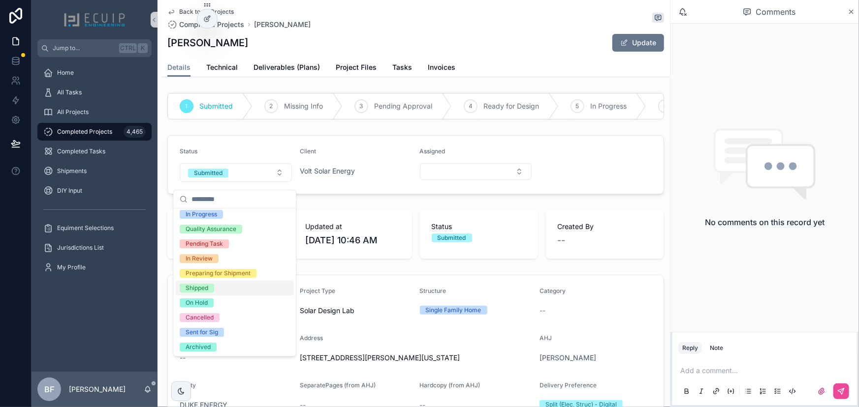
click at [197, 286] on div "Shipped" at bounding box center [197, 288] width 23 height 9
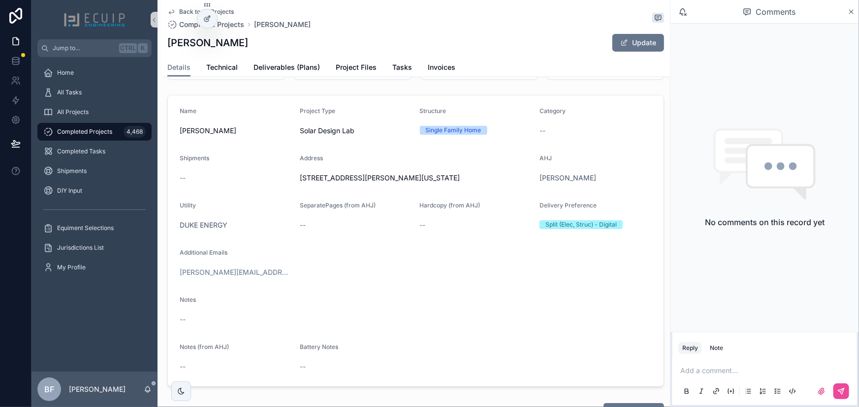
scroll to position [179, 0]
click at [292, 76] on link "Deliverables (Plans)" at bounding box center [286, 69] width 66 height 20
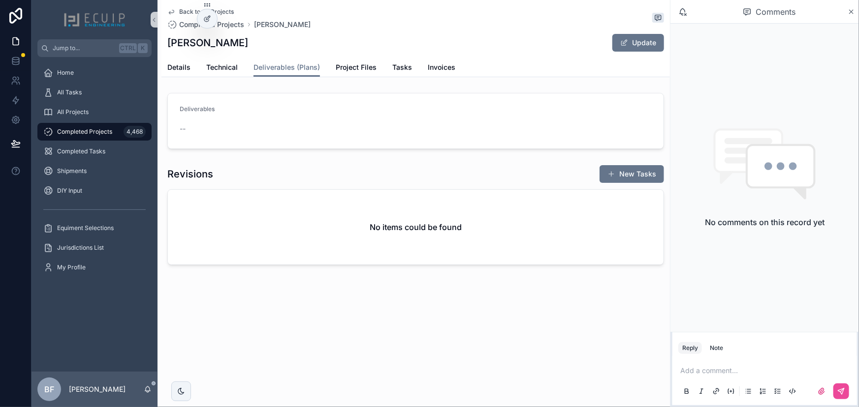
click at [101, 132] on span "Completed Projects" at bounding box center [84, 132] width 55 height 8
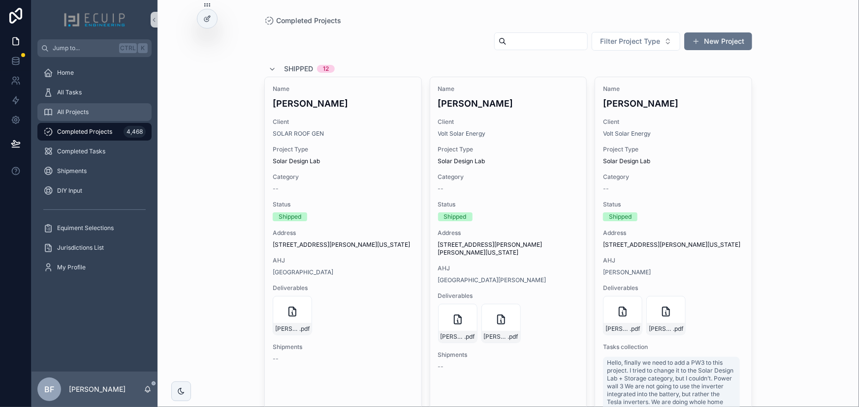
click at [84, 105] on div "All Projects" at bounding box center [94, 112] width 102 height 16
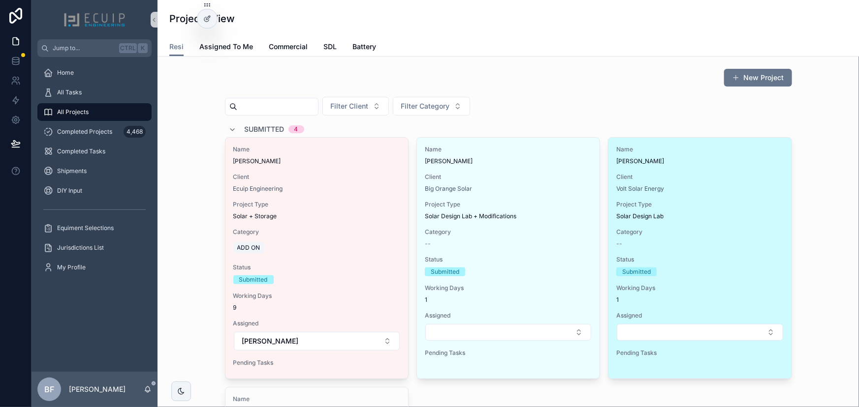
click at [685, 182] on div "Client Volt Solar Energy" at bounding box center [699, 183] width 167 height 20
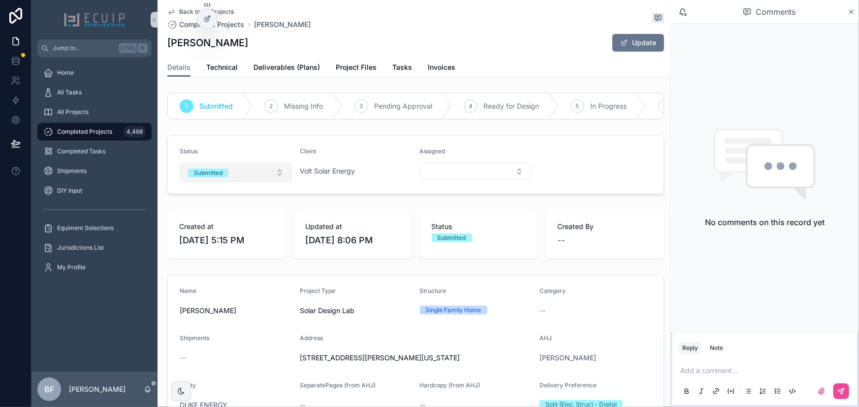
click at [249, 179] on button "Submitted" at bounding box center [236, 172] width 112 height 19
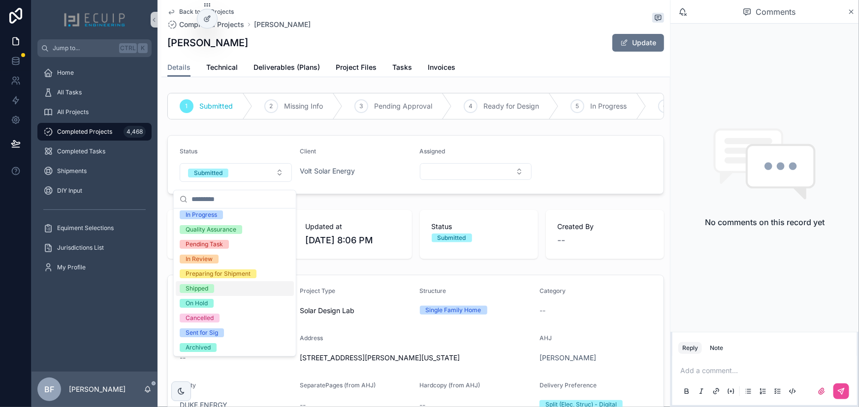
scroll to position [77, 0]
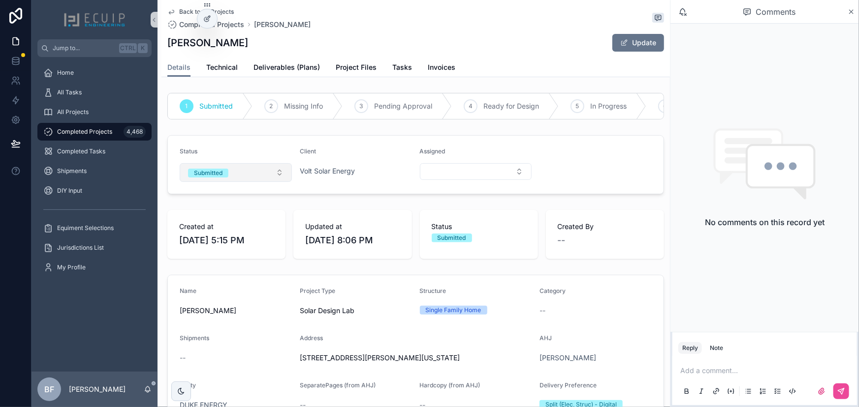
click at [208, 177] on div "Submitted" at bounding box center [208, 173] width 29 height 9
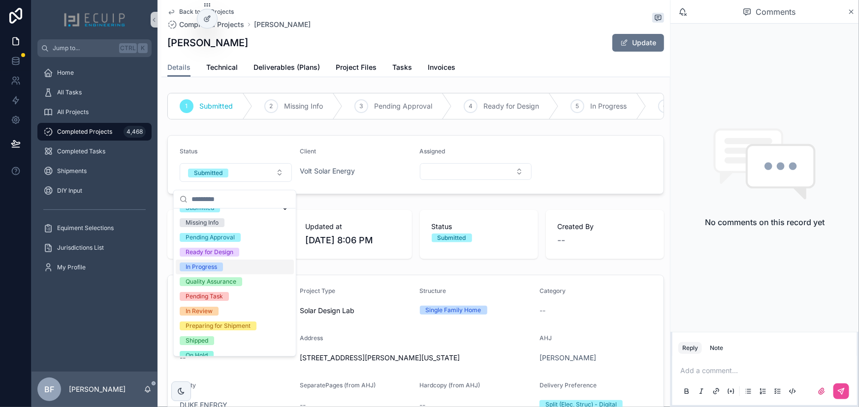
scroll to position [77, 0]
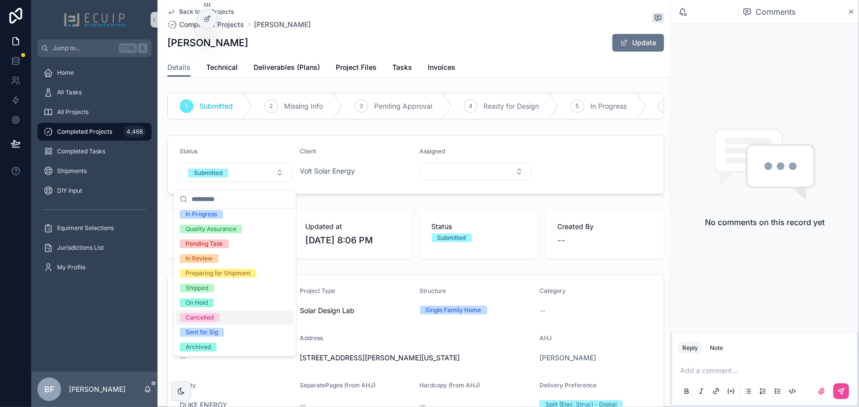
click at [195, 315] on div "Cancelled" at bounding box center [200, 317] width 28 height 9
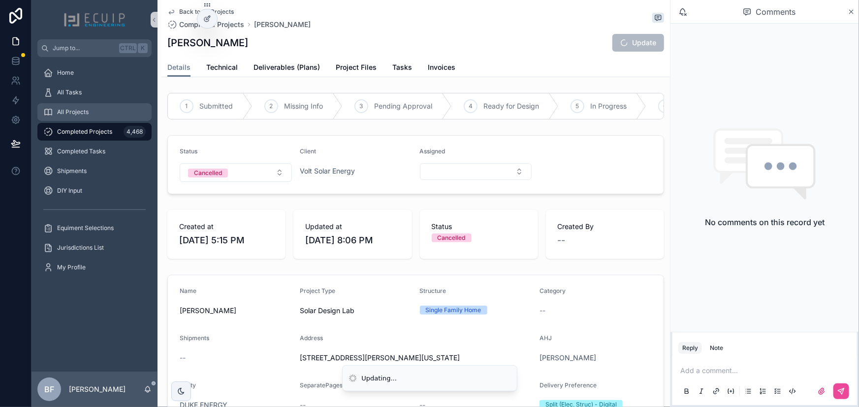
click at [78, 116] on div "All Projects" at bounding box center [94, 112] width 102 height 16
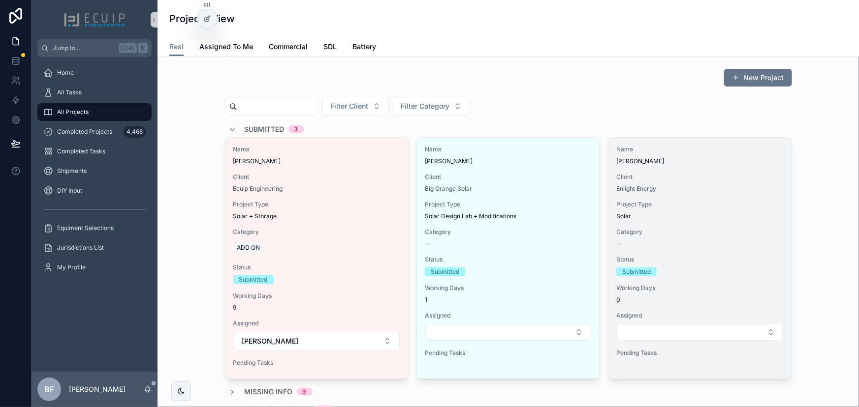
click at [706, 168] on div "Name [PERSON_NAME] Client Enlight Energy Project Type Solar Category -- Status …" at bounding box center [699, 253] width 183 height 231
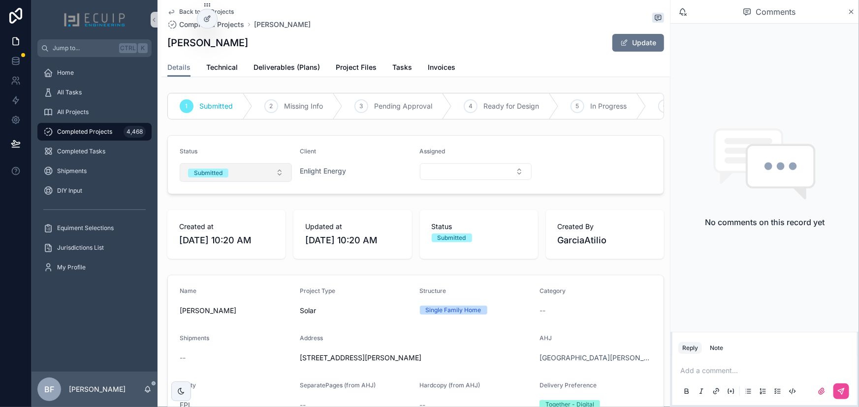
click at [223, 176] on span "Submitted" at bounding box center [208, 173] width 40 height 9
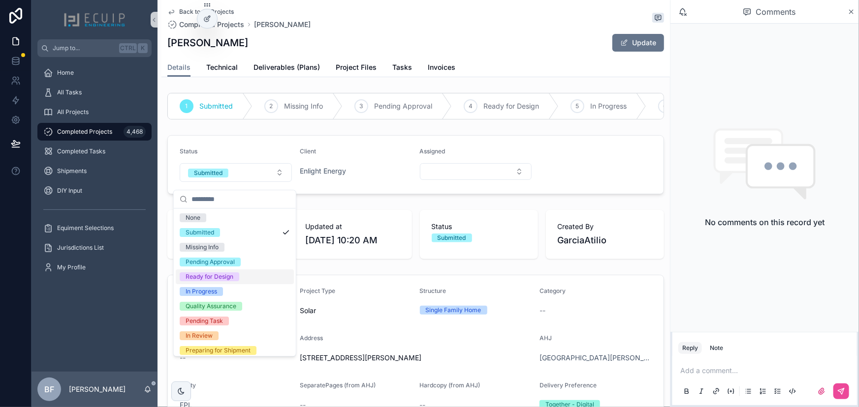
click at [217, 276] on div "Ready for Design" at bounding box center [210, 277] width 48 height 9
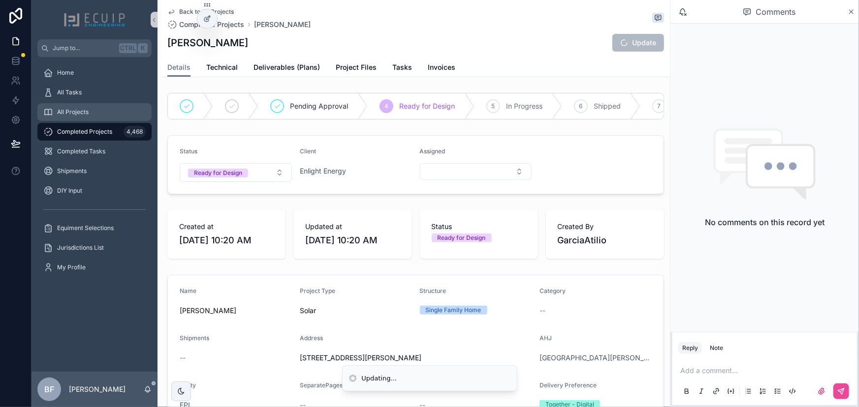
click at [90, 111] on div "All Projects" at bounding box center [94, 112] width 102 height 16
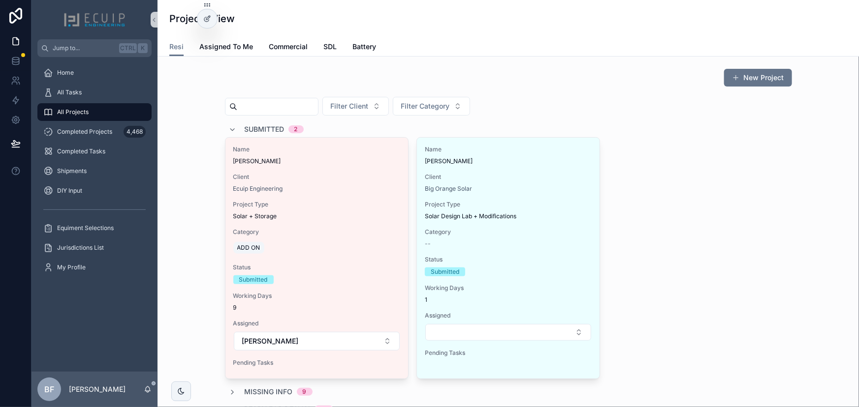
click at [257, 128] on span "Submitted" at bounding box center [265, 129] width 40 height 10
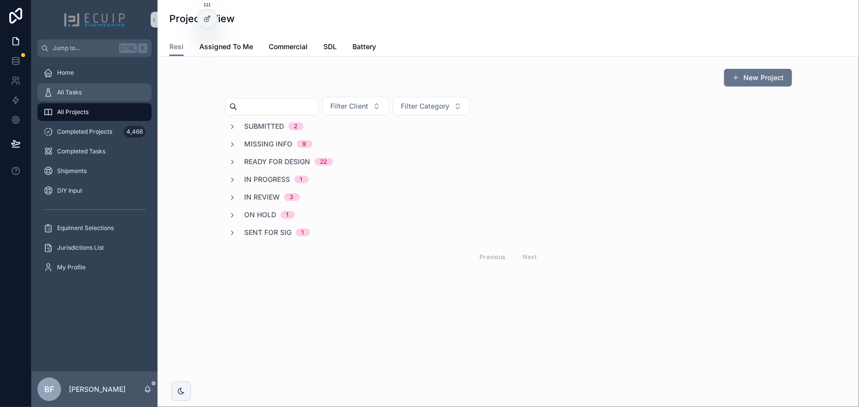
click at [85, 95] on div "All Tasks" at bounding box center [94, 93] width 102 height 16
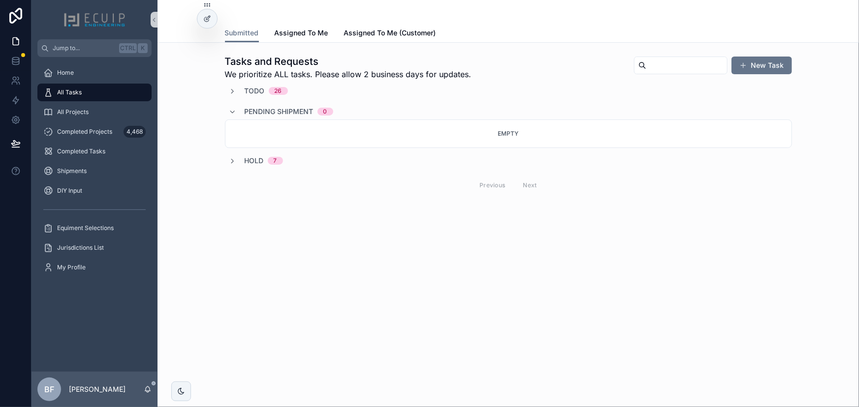
click at [236, 89] on div "Todo 26" at bounding box center [258, 91] width 59 height 10
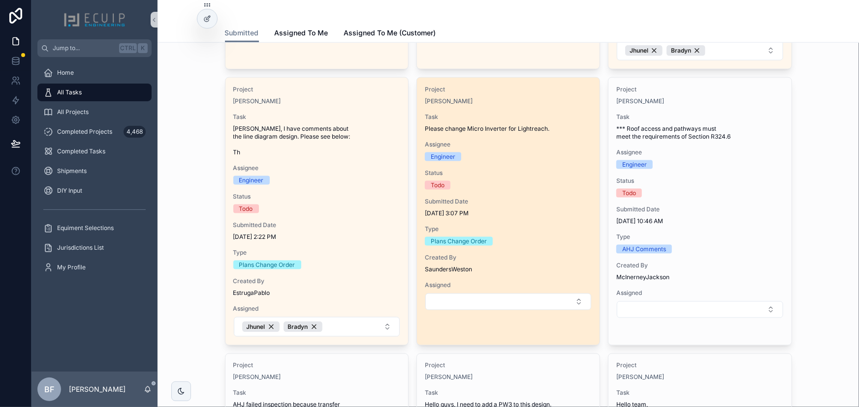
scroll to position [581, 0]
